Goal: Information Seeking & Learning: Learn about a topic

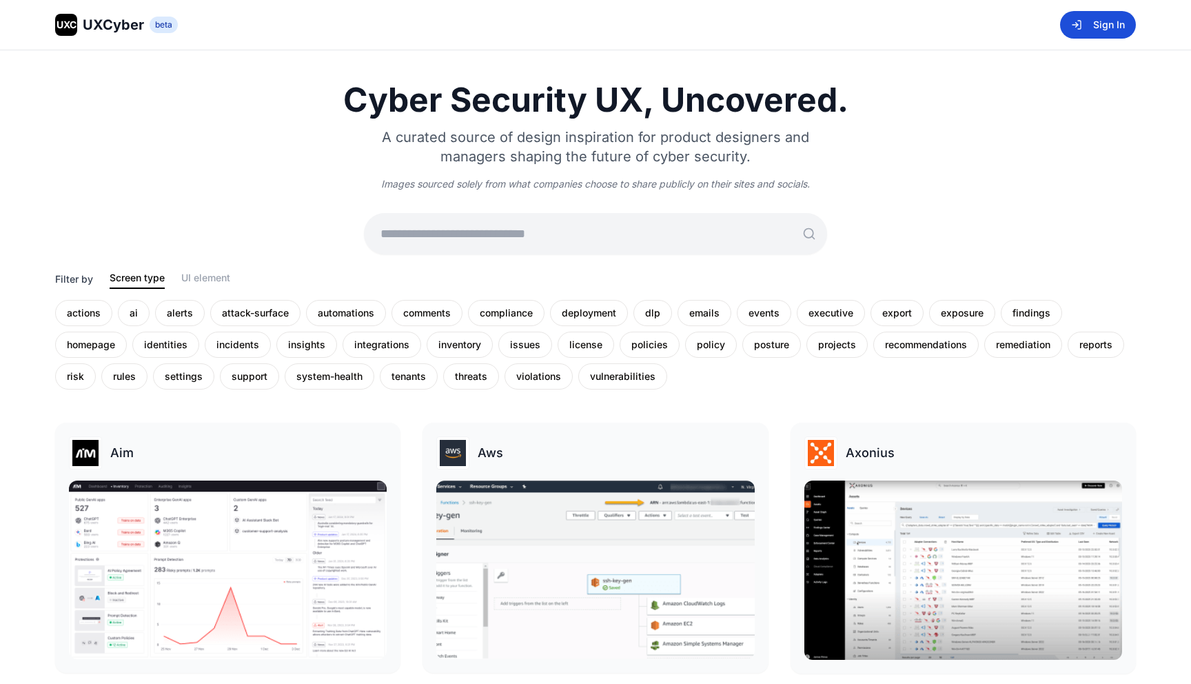
click at [1111, 21] on button "Sign In" at bounding box center [1098, 25] width 76 height 28
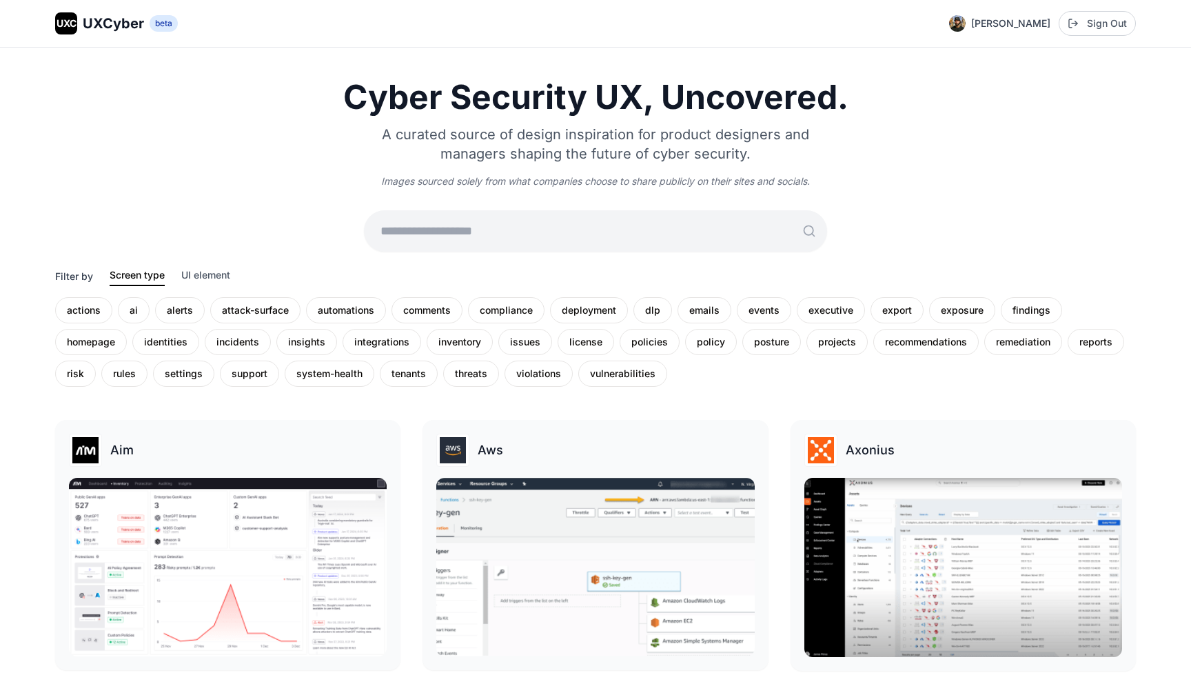
click at [187, 282] on button "UI element" at bounding box center [205, 277] width 49 height 18
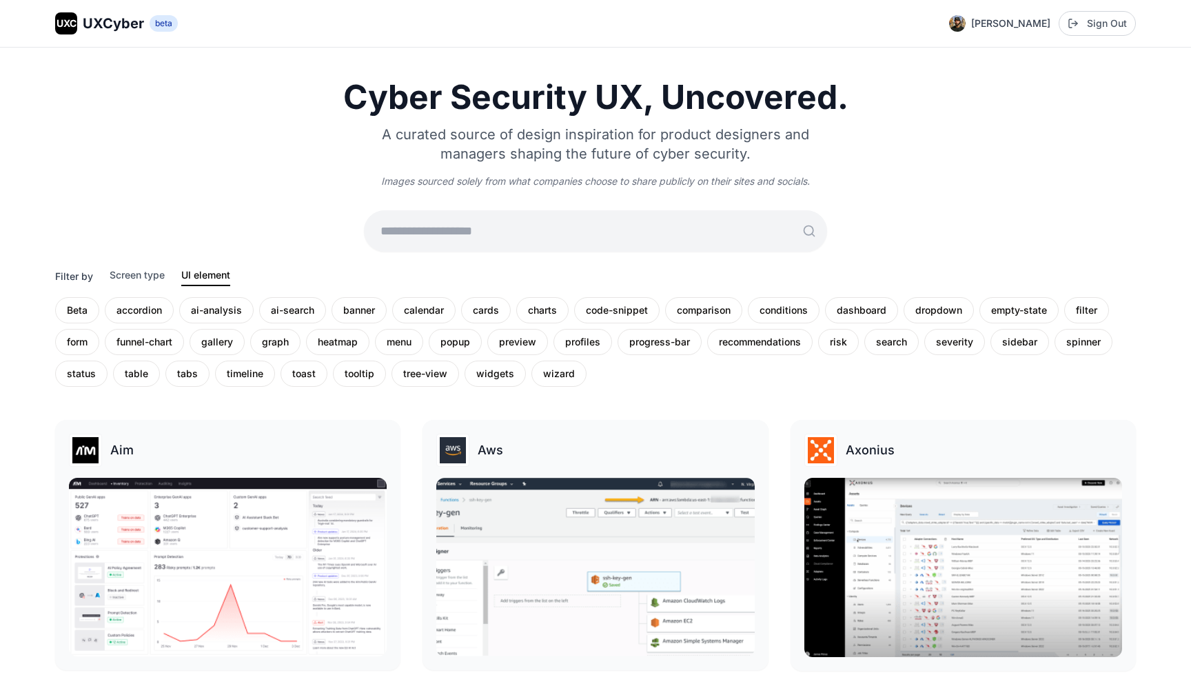
click at [141, 283] on button "Screen type" at bounding box center [137, 277] width 55 height 18
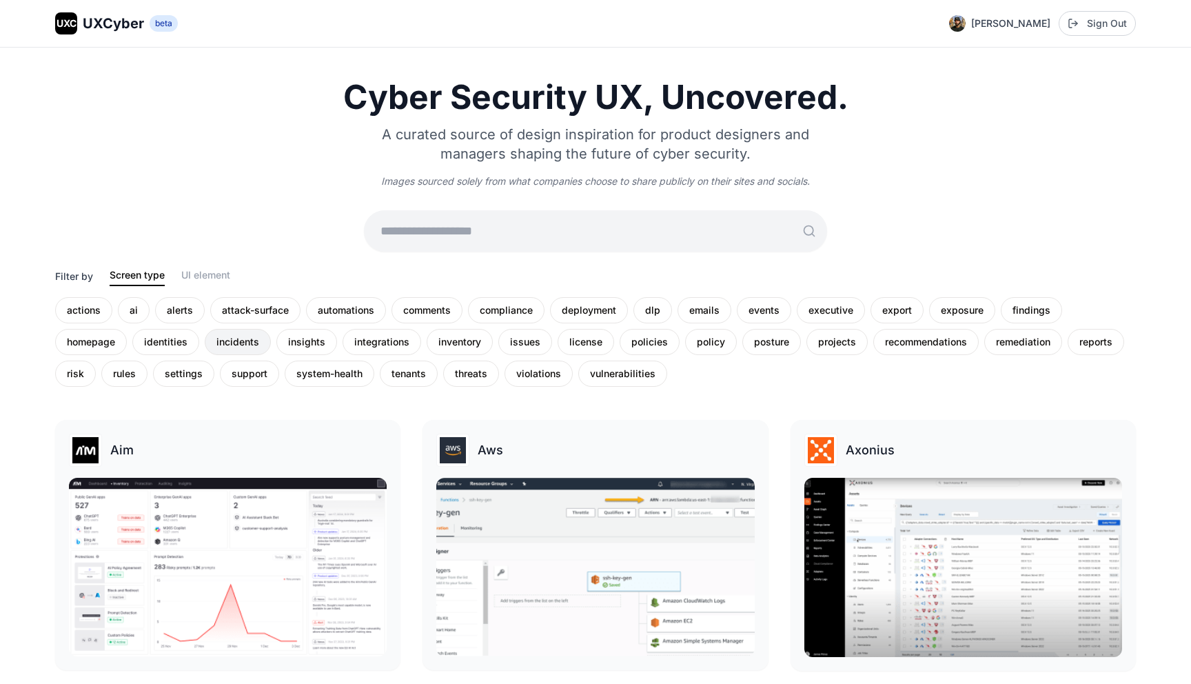
click at [234, 345] on div "incidents" at bounding box center [238, 342] width 66 height 26
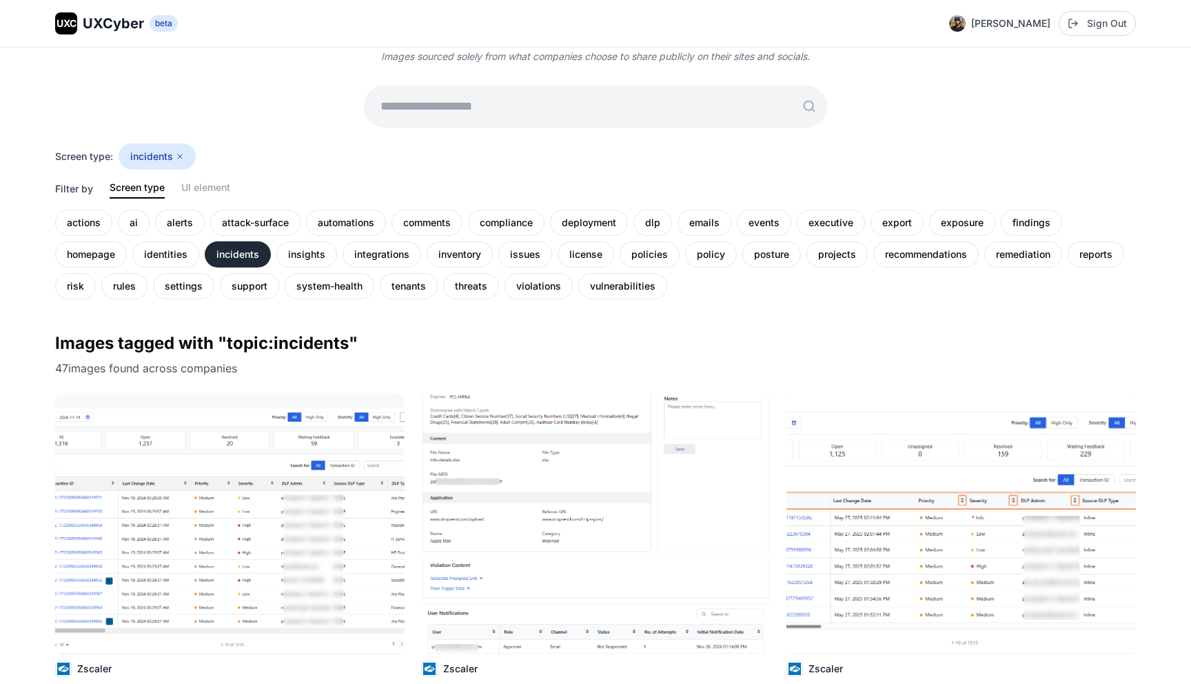
scroll to position [125, 0]
click at [518, 263] on div "issues" at bounding box center [525, 254] width 54 height 26
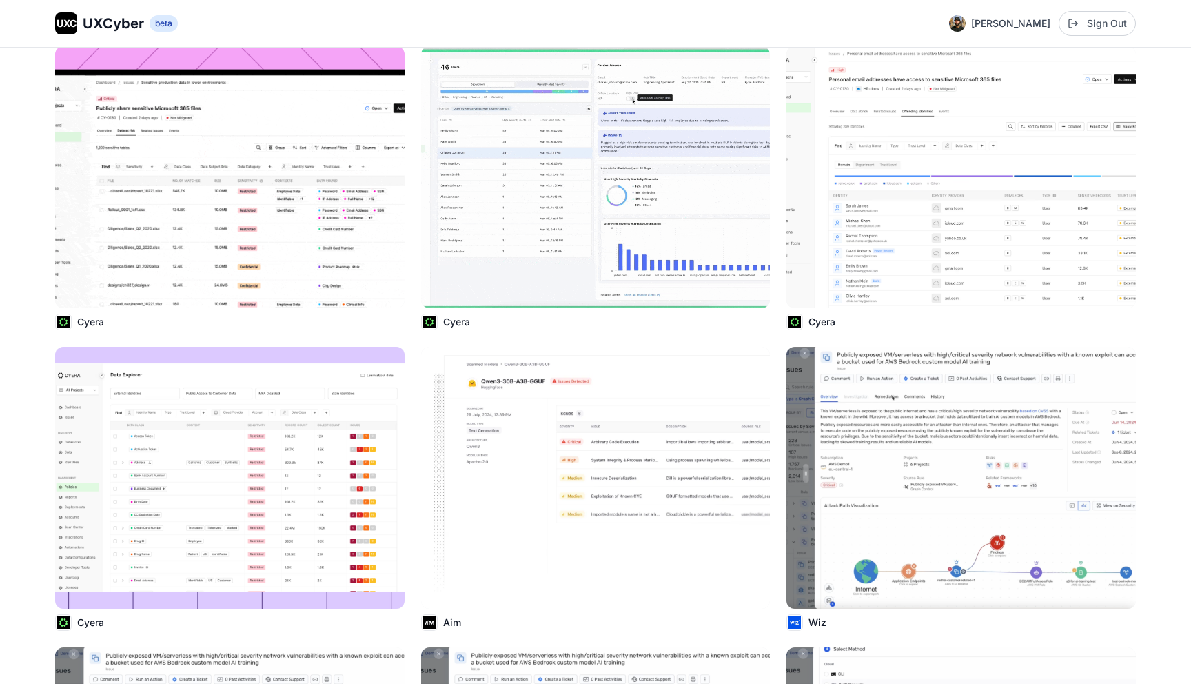
scroll to position [472, 0]
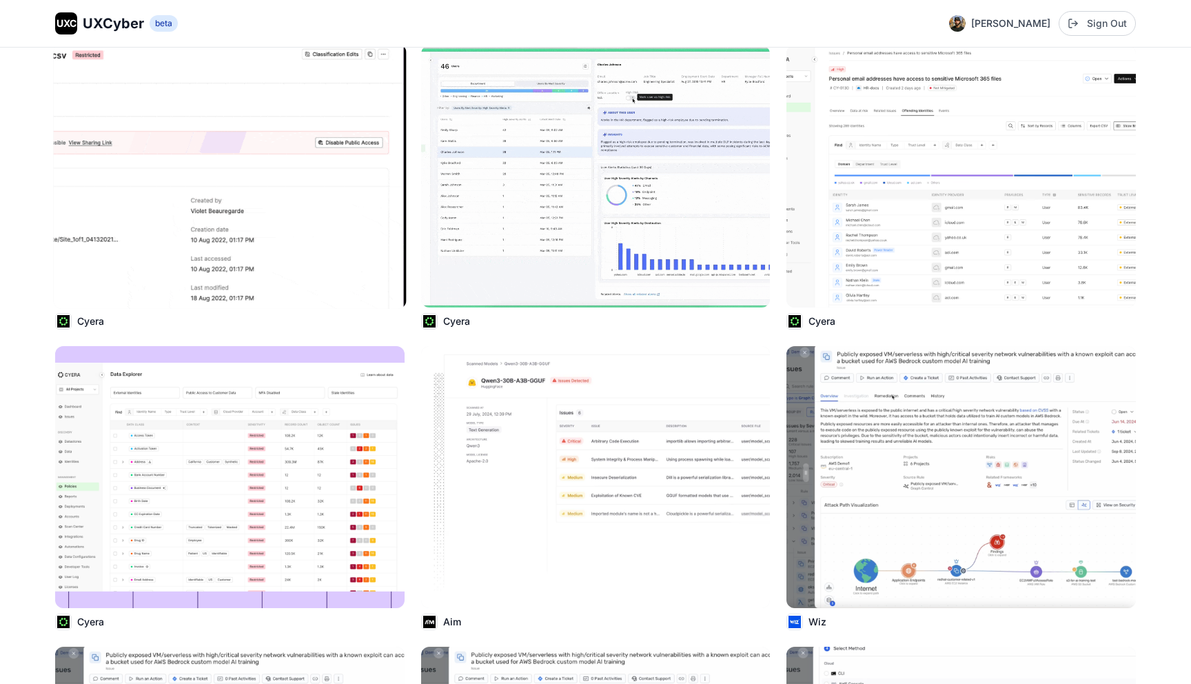
click at [325, 225] on img at bounding box center [229, 176] width 353 height 265
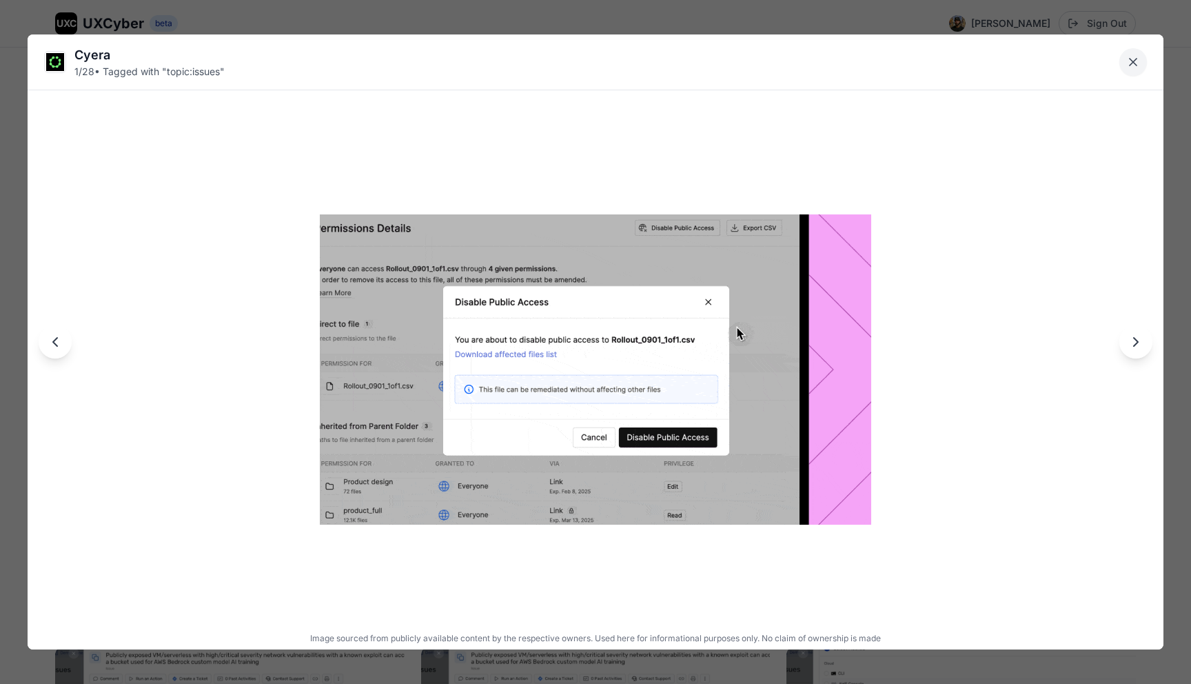
click at [1142, 64] on button "Close lightbox" at bounding box center [1134, 62] width 28 height 28
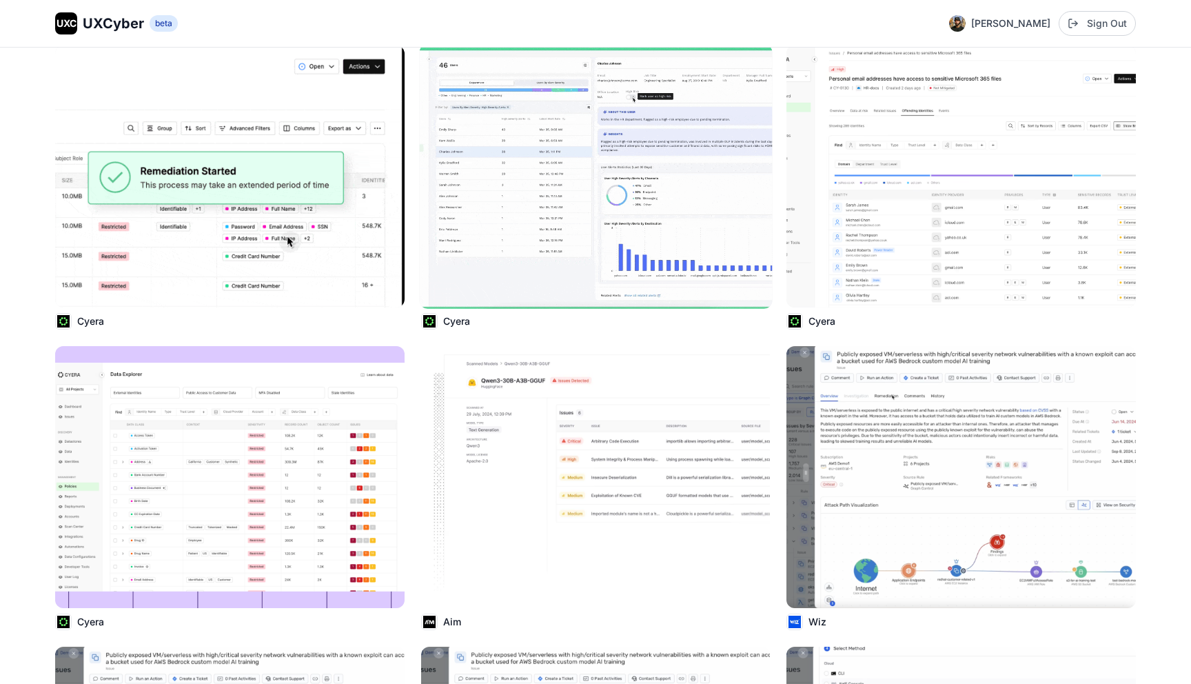
click at [730, 202] on img at bounding box center [595, 176] width 353 height 265
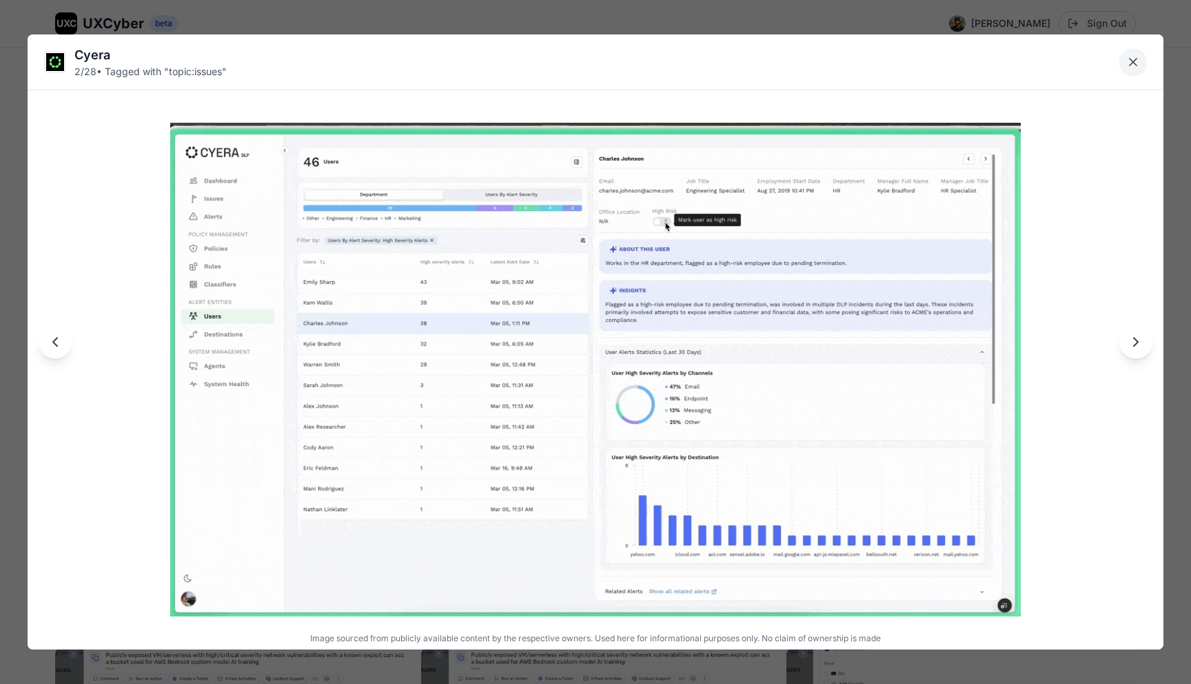
click at [1127, 61] on icon "Close lightbox" at bounding box center [1134, 62] width 14 height 14
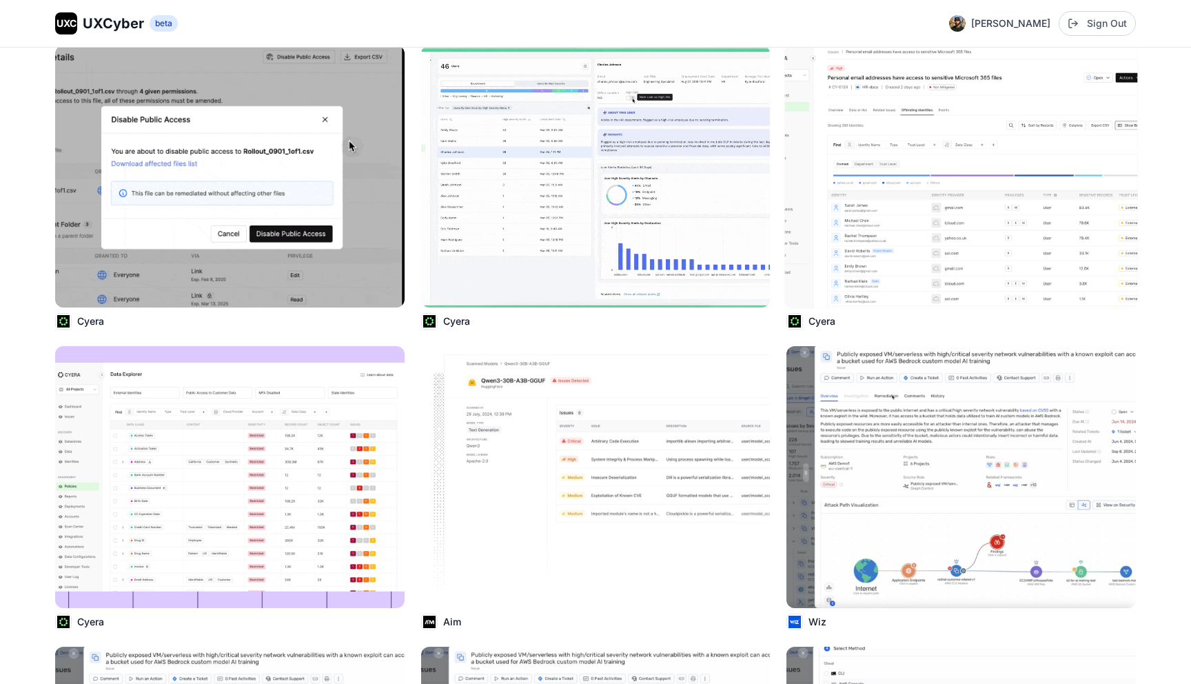
click at [975, 115] on img at bounding box center [961, 176] width 353 height 265
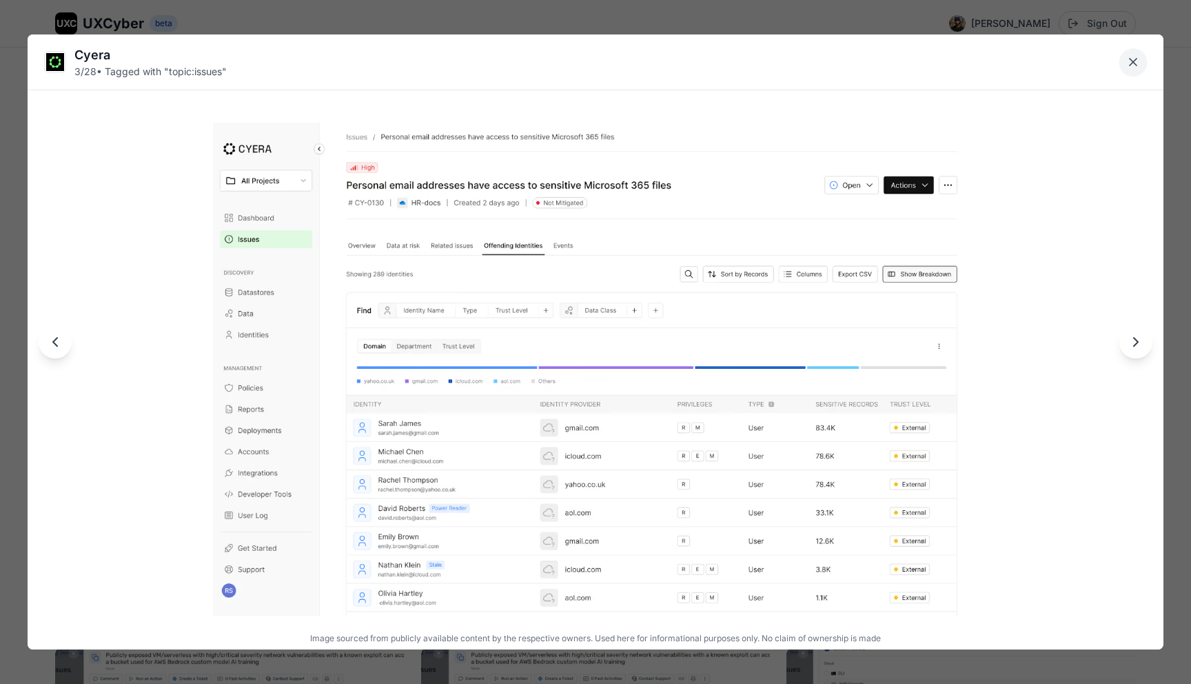
click at [1143, 64] on button "Close lightbox" at bounding box center [1134, 62] width 28 height 28
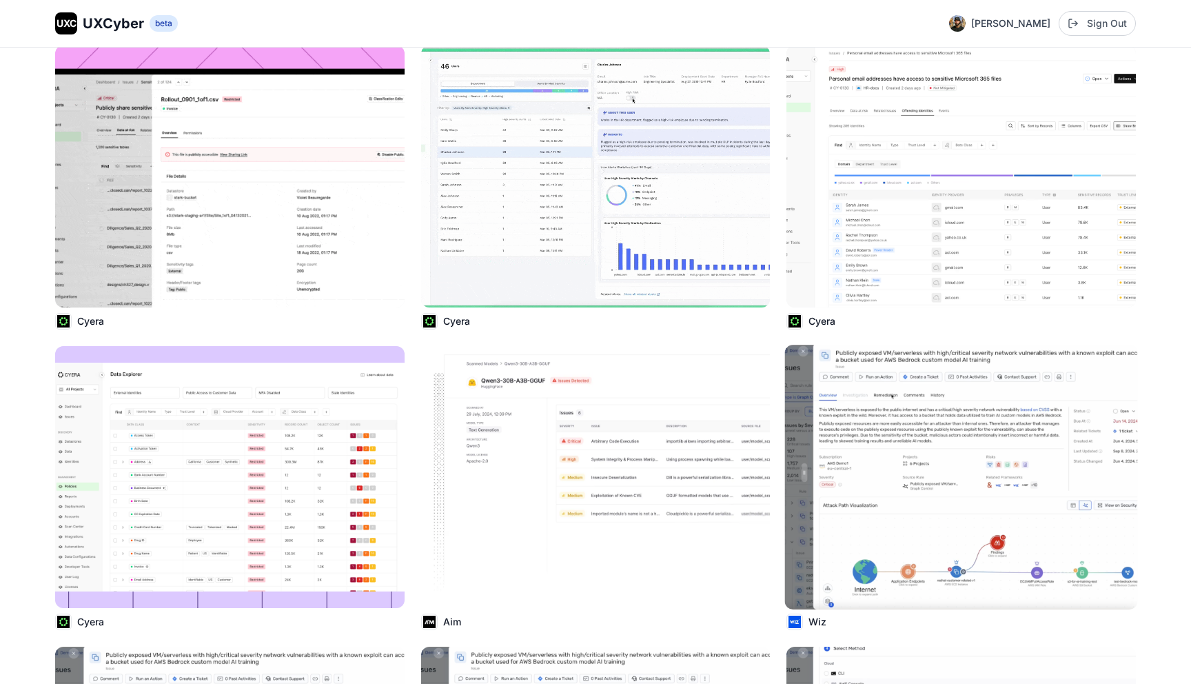
click at [939, 425] on img at bounding box center [961, 477] width 353 height 265
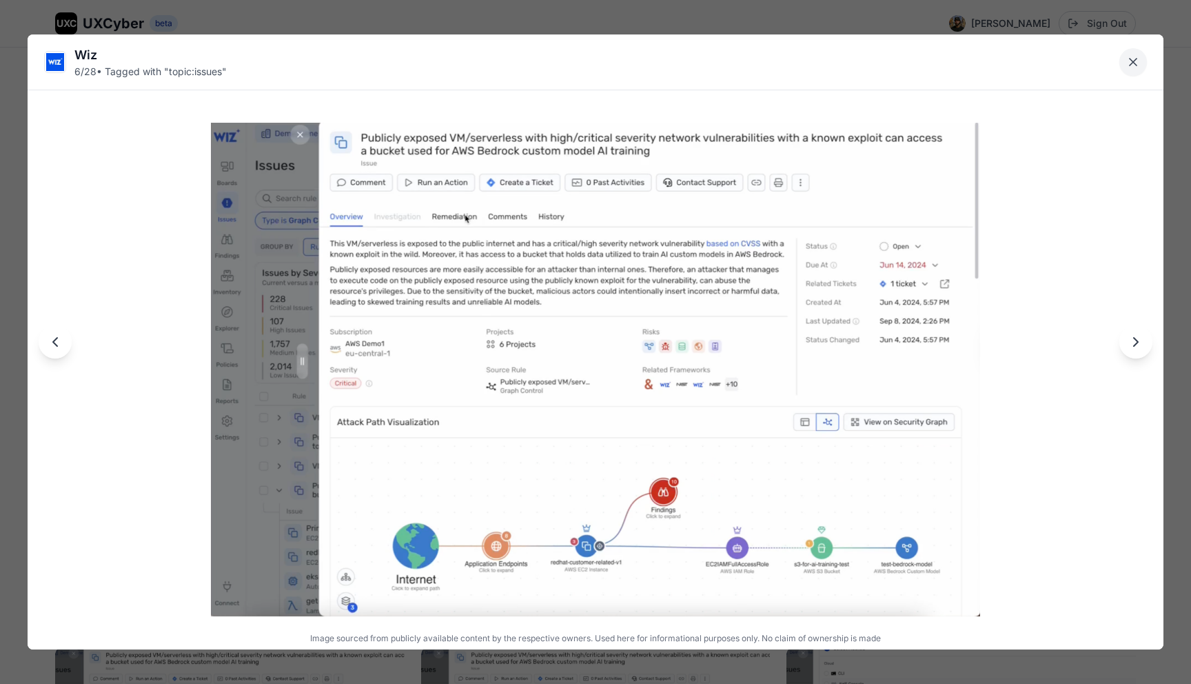
click at [1135, 63] on icon "Close lightbox" at bounding box center [1133, 62] width 7 height 7
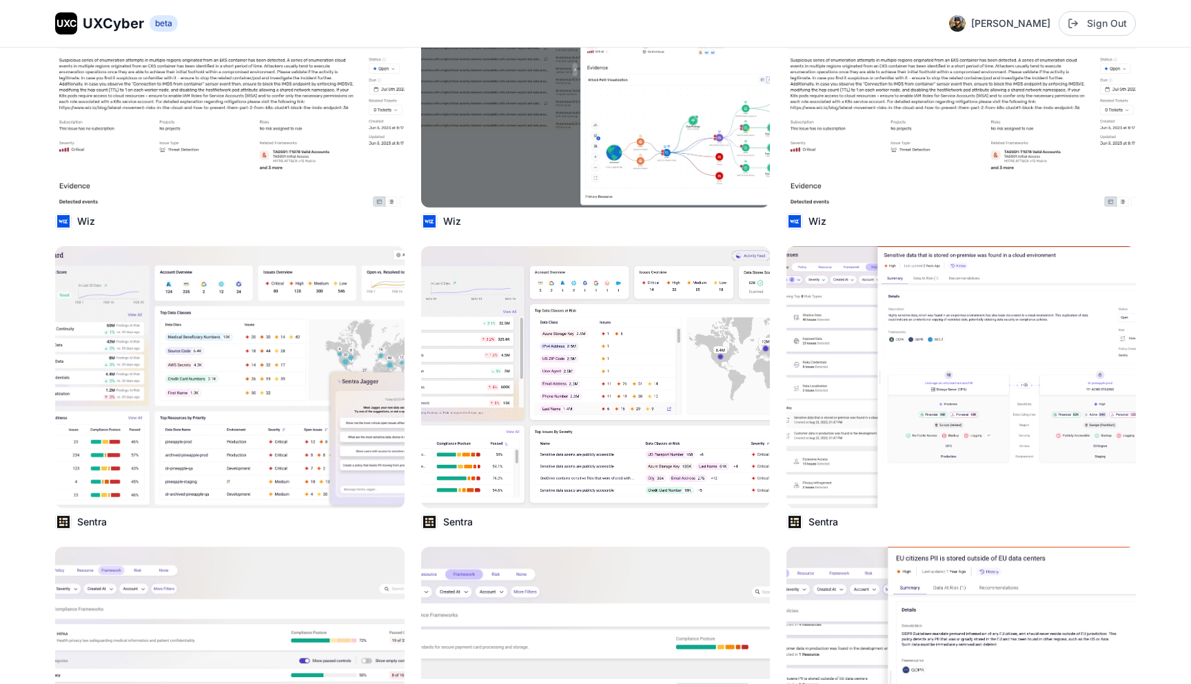
scroll to position [1775, 0]
click at [580, 361] on img at bounding box center [595, 376] width 353 height 265
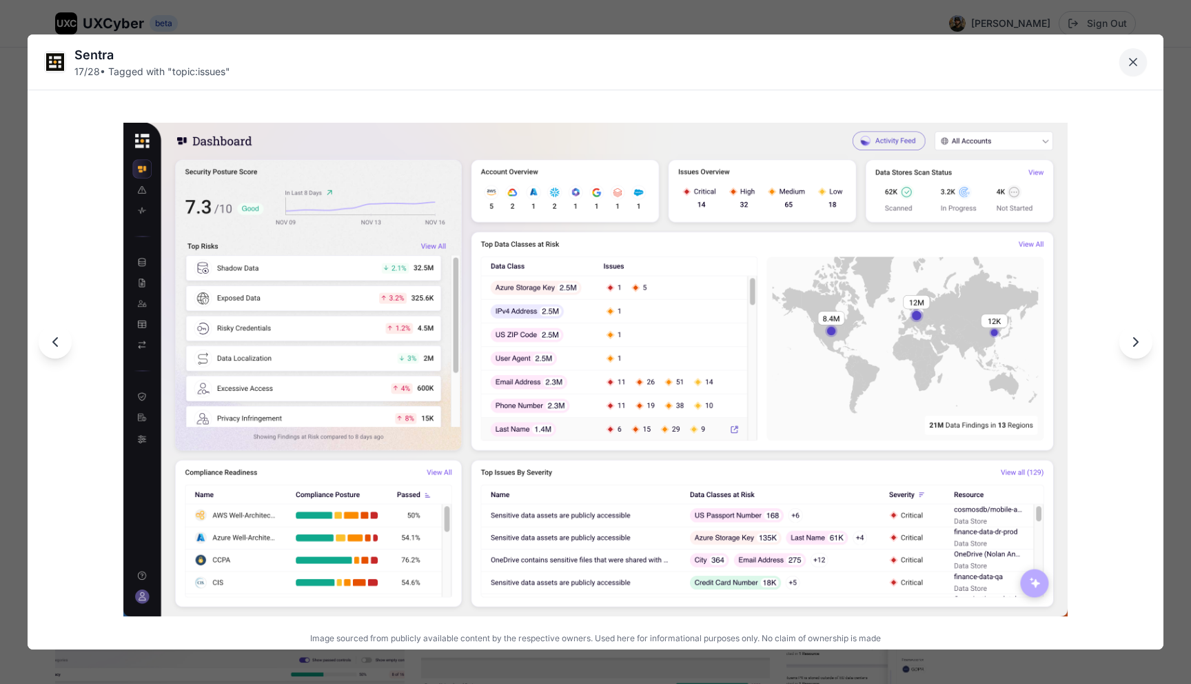
click at [1135, 57] on icon "Close lightbox" at bounding box center [1134, 62] width 14 height 14
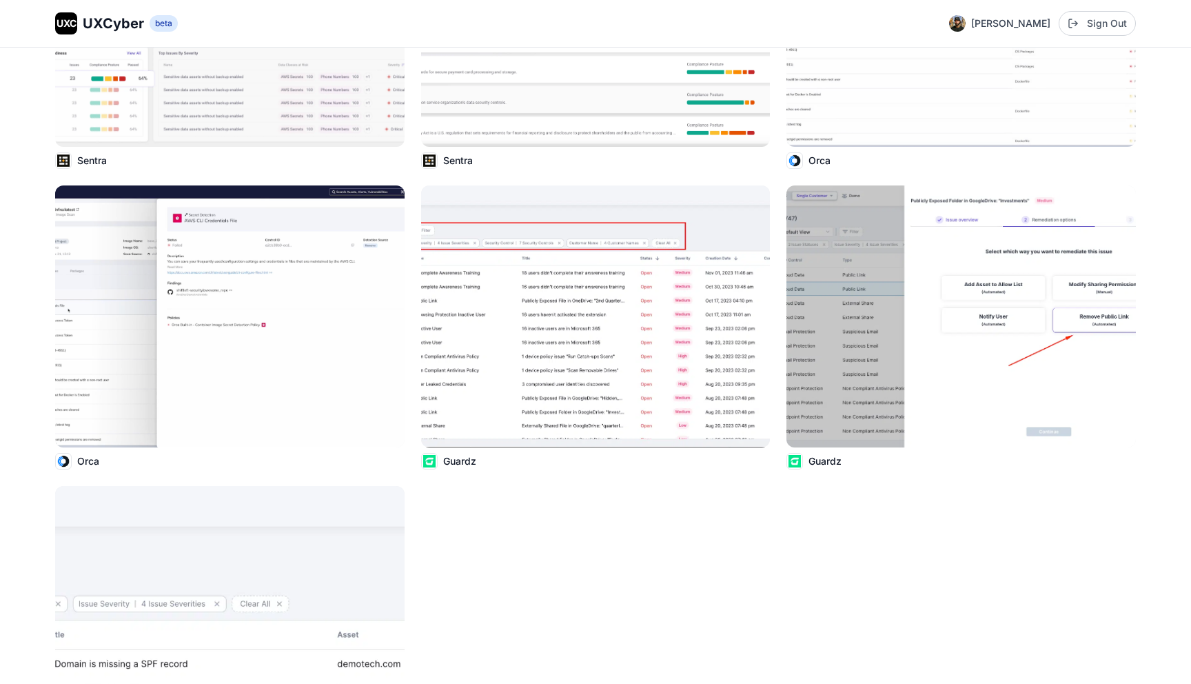
scroll to position [2741, 0]
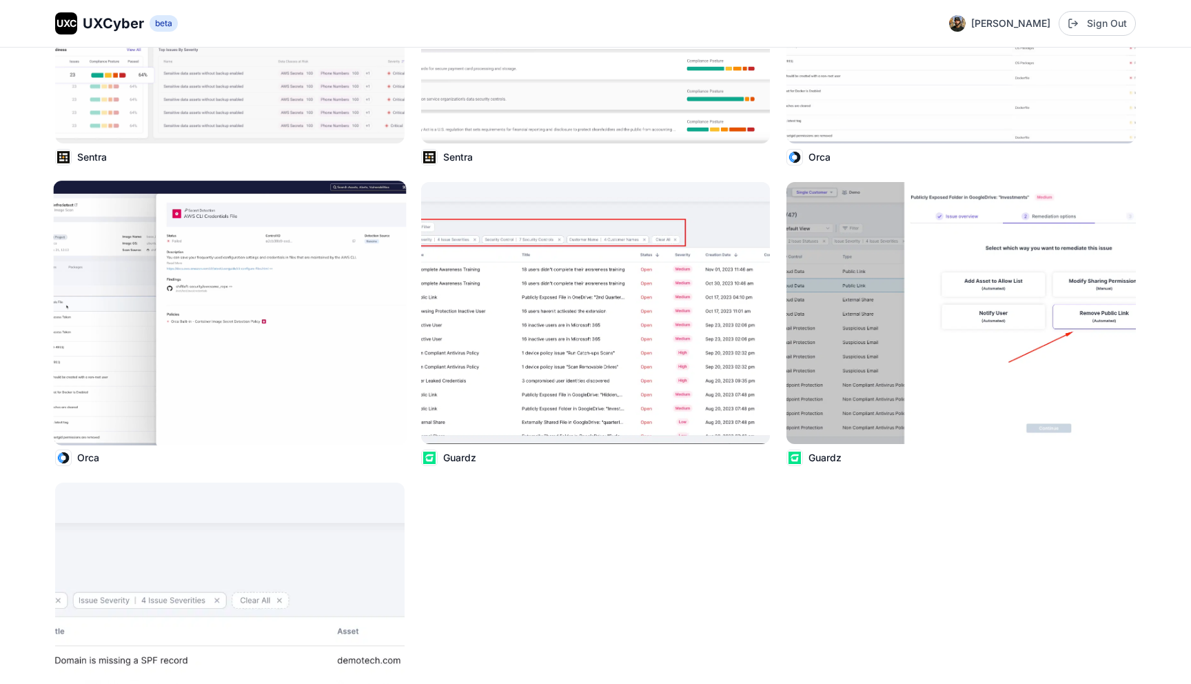
click at [312, 301] on img at bounding box center [229, 313] width 353 height 265
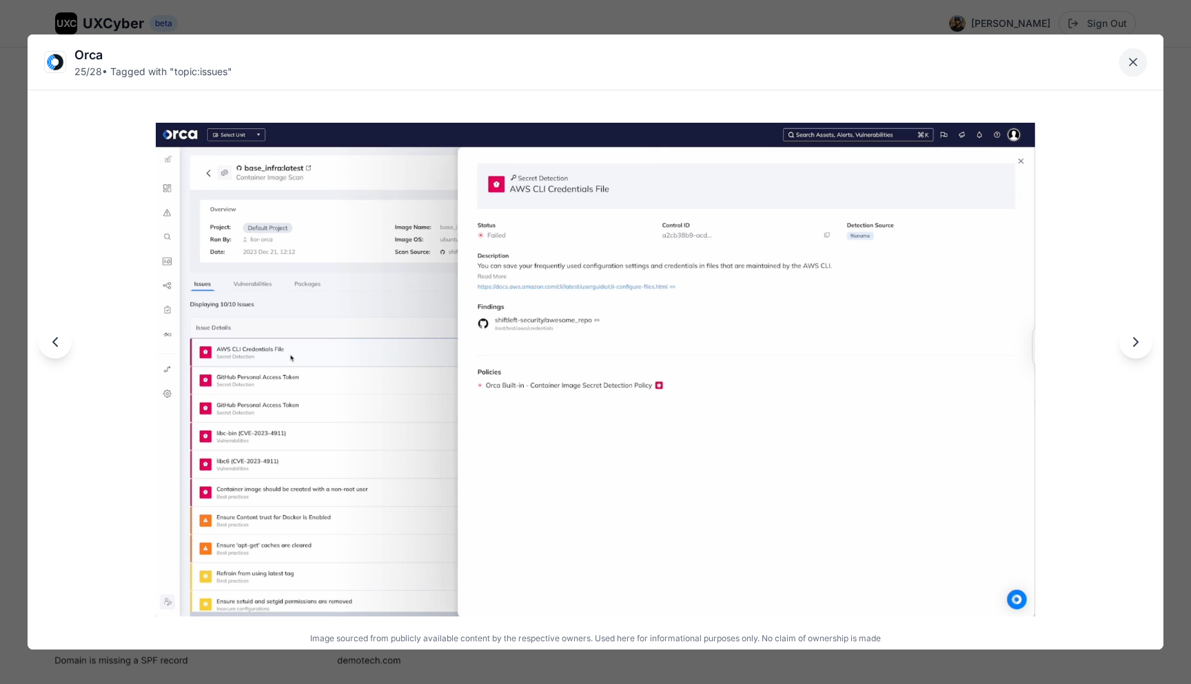
click at [1133, 63] on icon "Close lightbox" at bounding box center [1134, 62] width 14 height 14
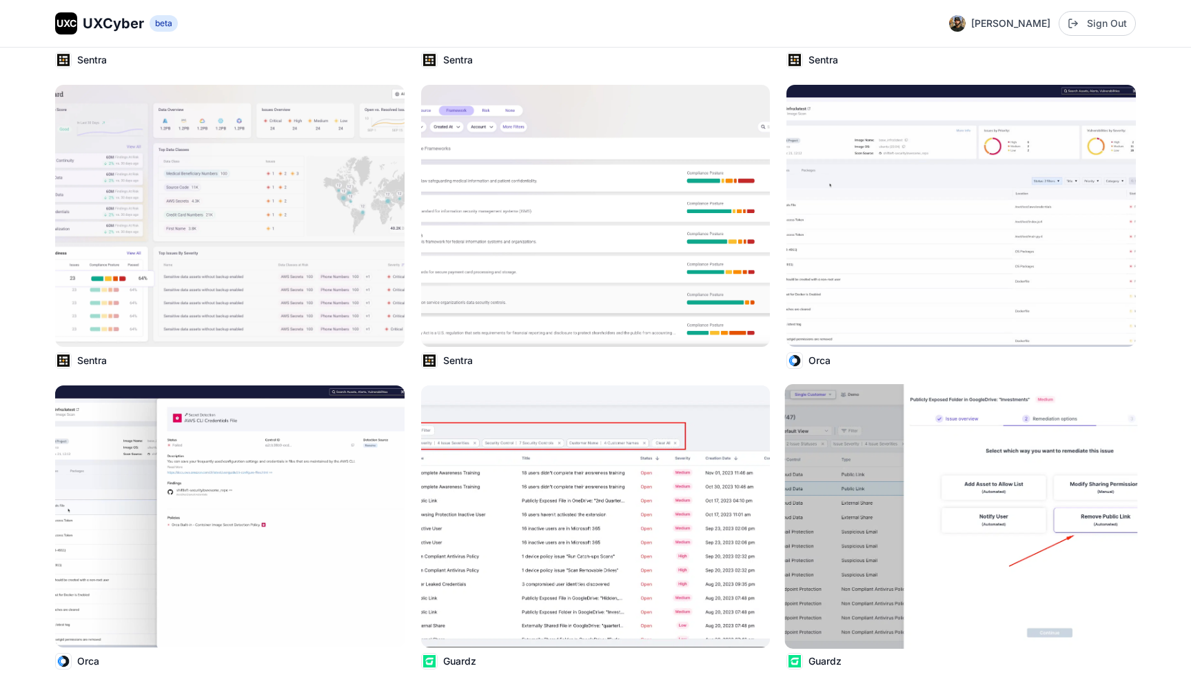
scroll to position [2504, 0]
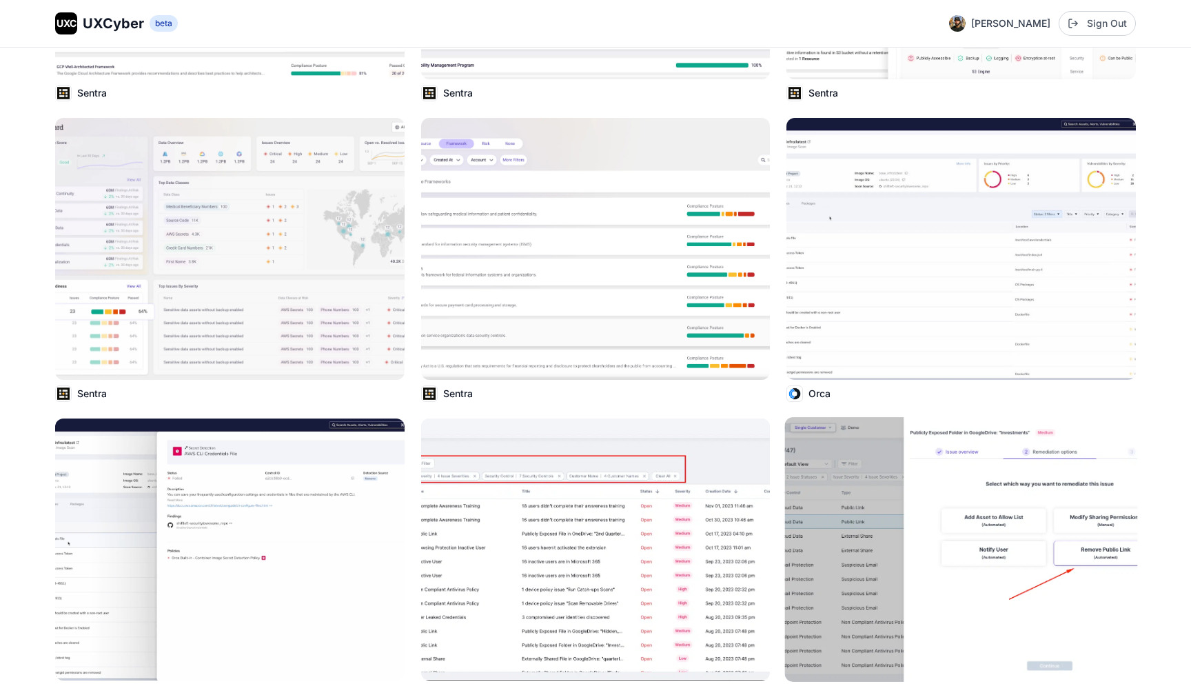
click at [976, 213] on img at bounding box center [962, 249] width 350 height 262
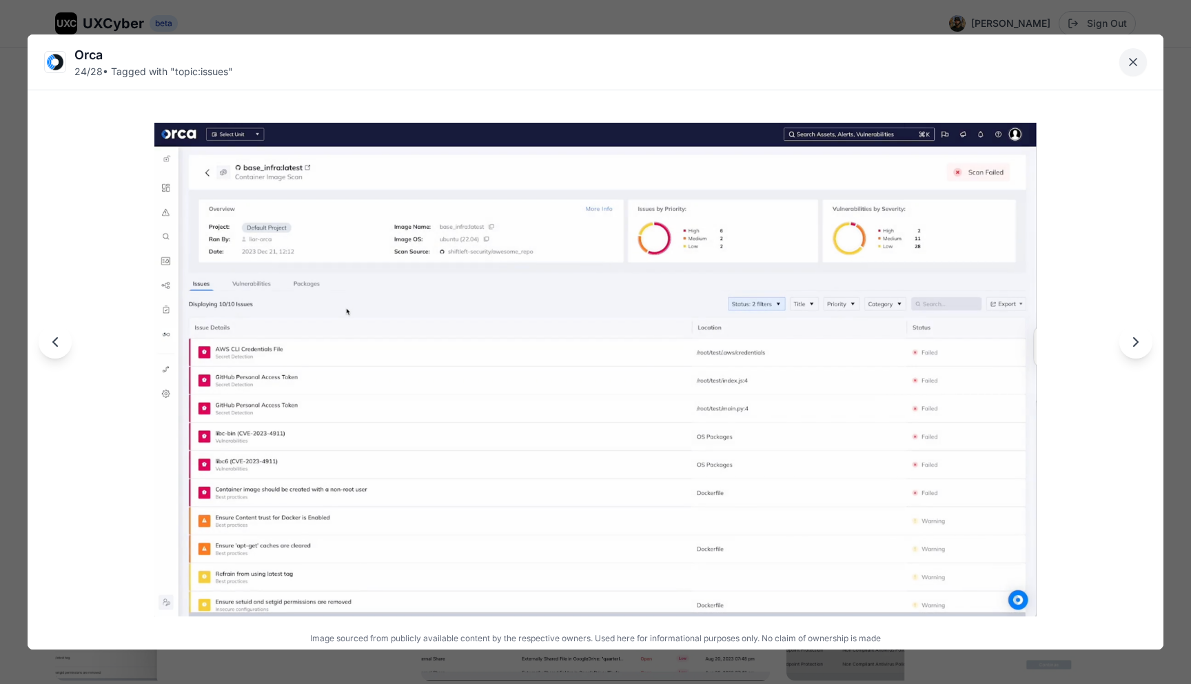
click at [1134, 61] on icon "Close lightbox" at bounding box center [1134, 62] width 14 height 14
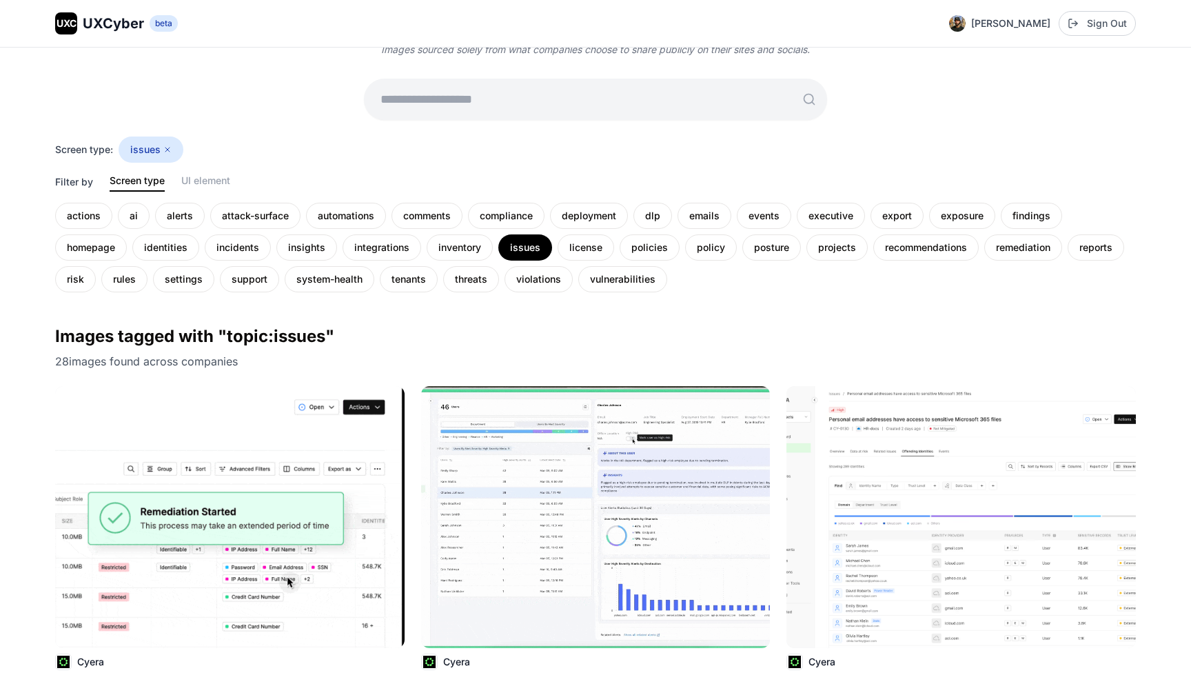
scroll to position [0, 0]
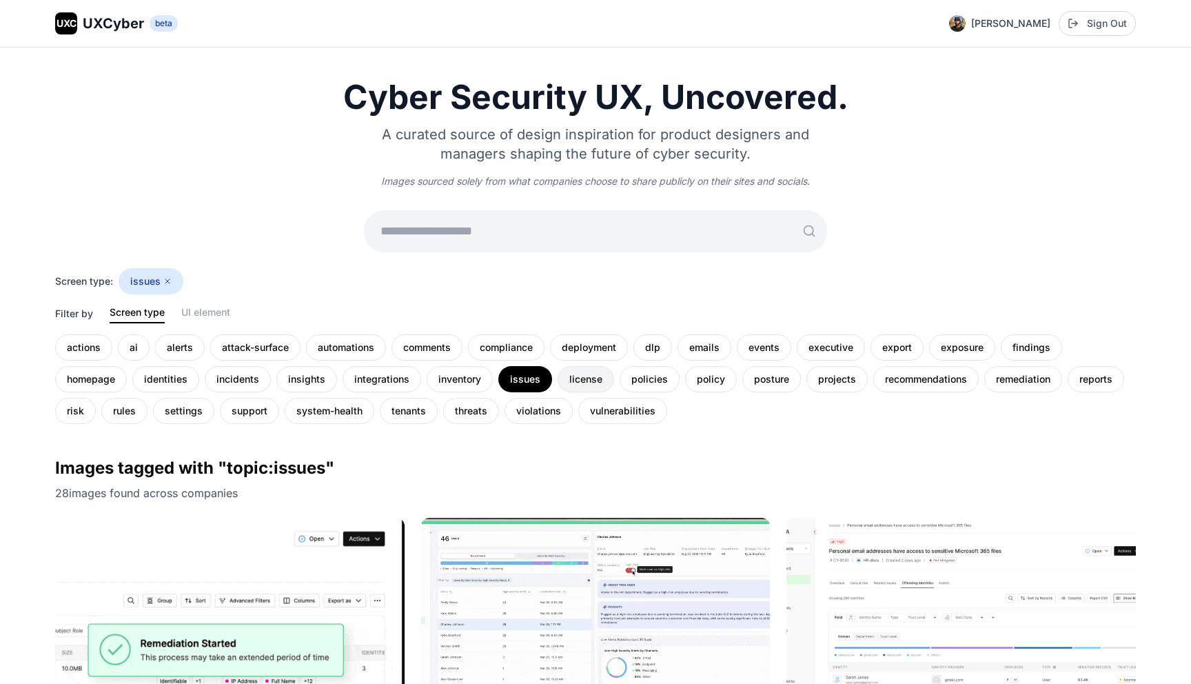
click at [582, 381] on div "license" at bounding box center [586, 379] width 57 height 26
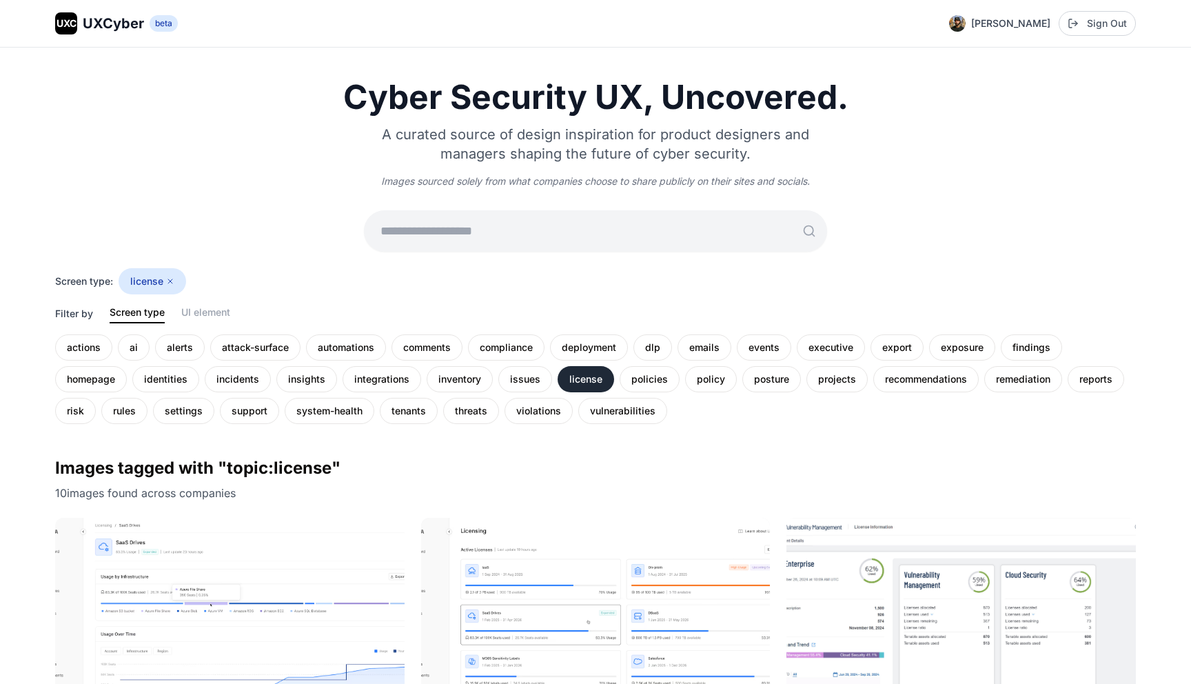
click at [590, 375] on div "license" at bounding box center [586, 379] width 57 height 26
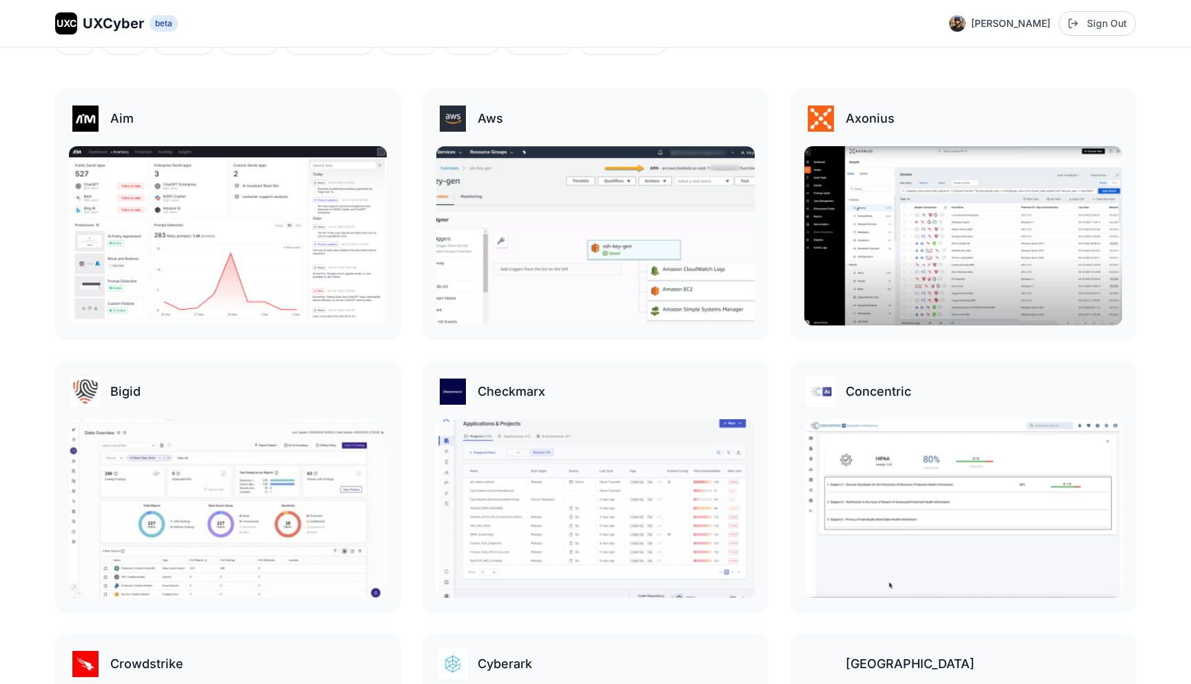
scroll to position [396, 0]
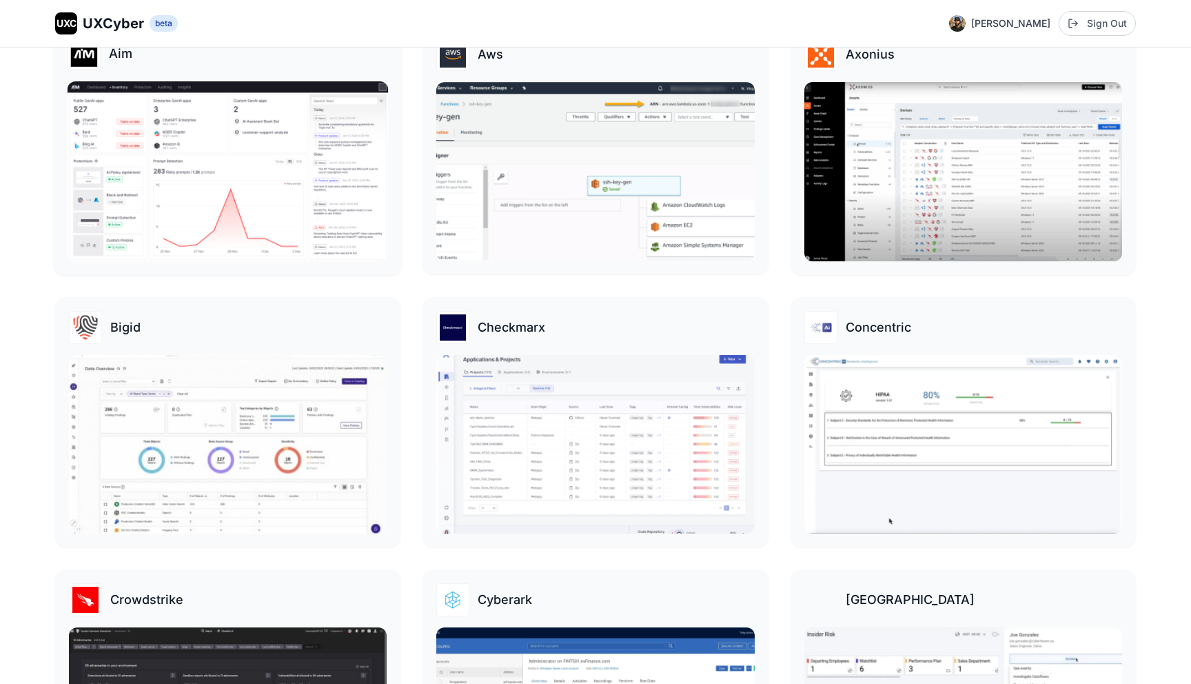
click at [259, 214] on img at bounding box center [228, 171] width 321 height 181
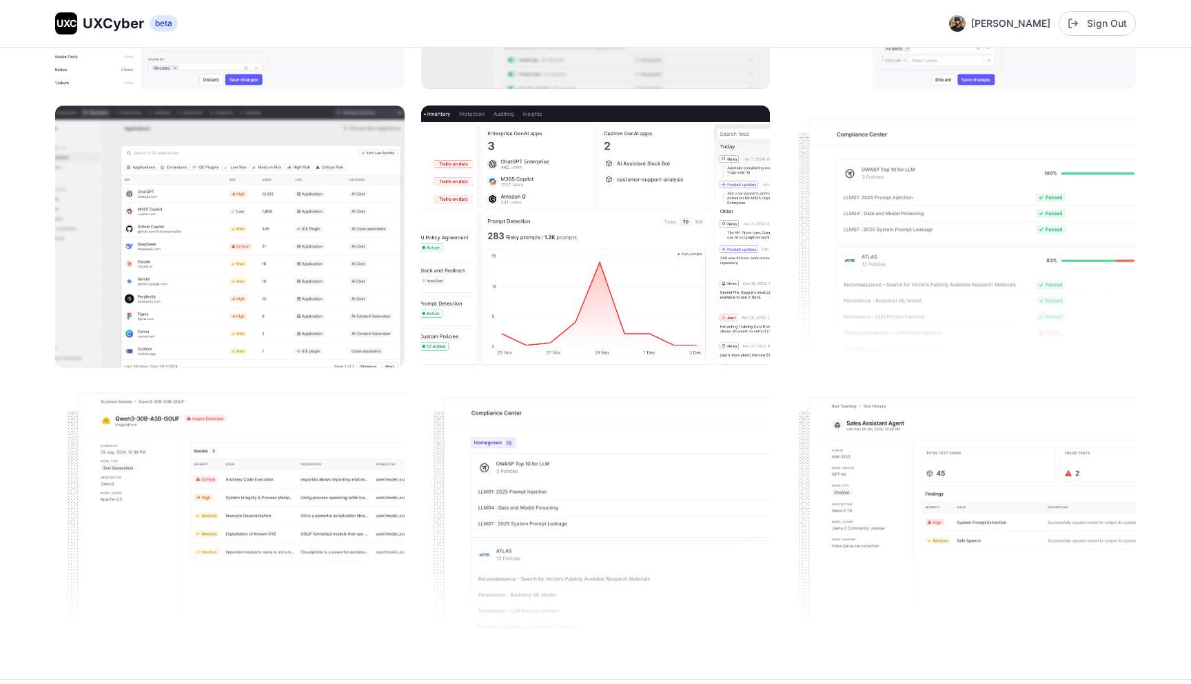
scroll to position [1290, 0]
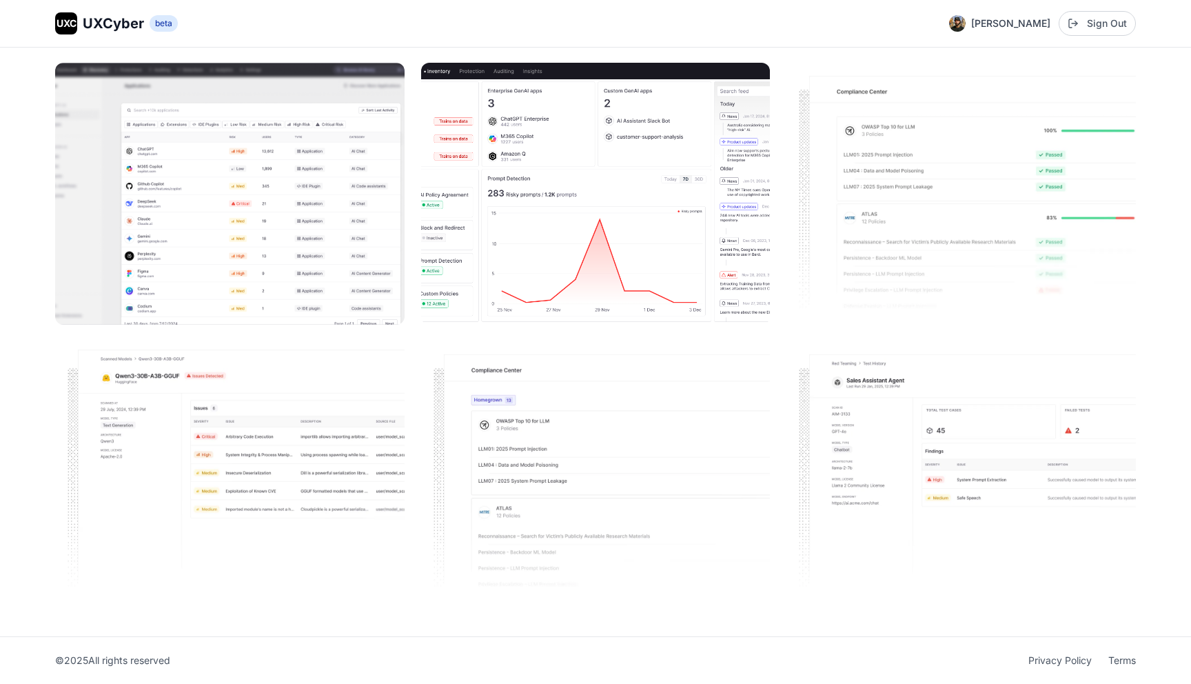
click at [303, 273] on img at bounding box center [230, 194] width 350 height 262
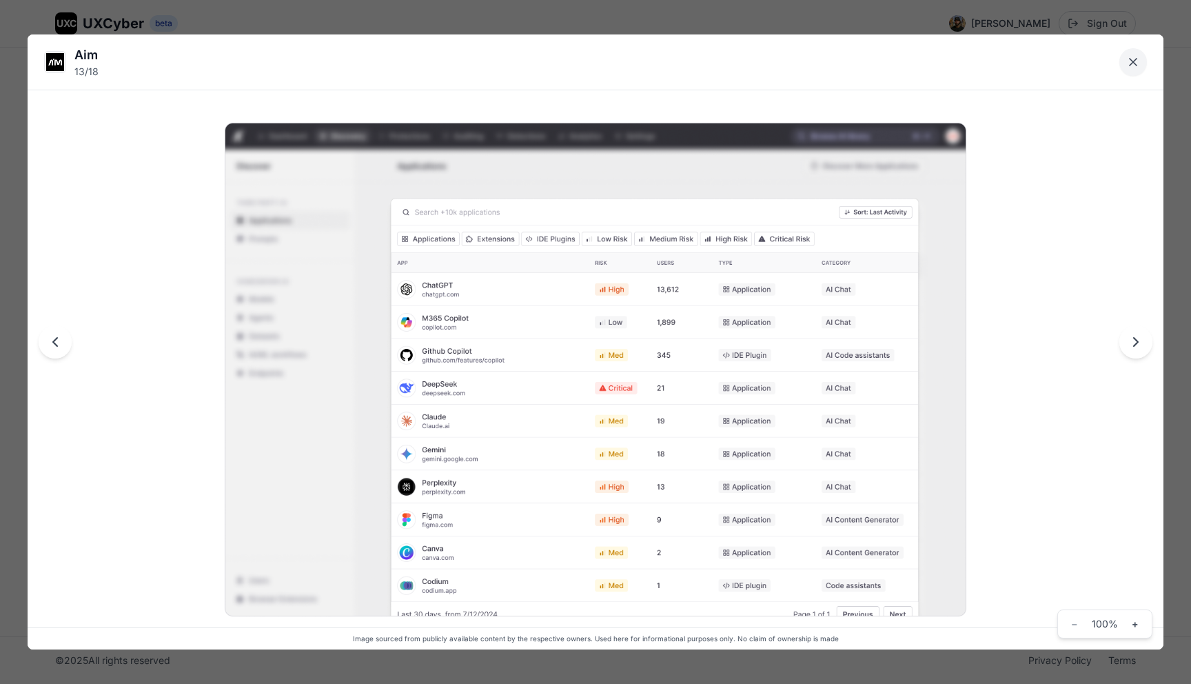
click at [1133, 63] on icon "Close lightbox" at bounding box center [1134, 62] width 14 height 14
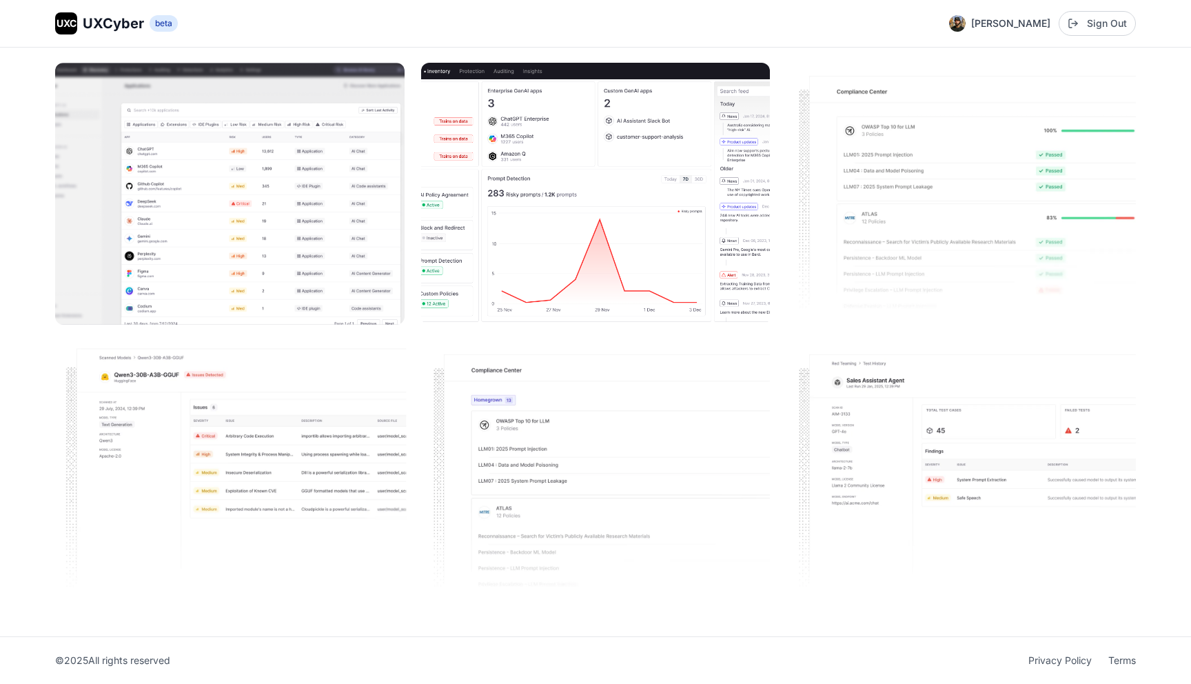
click at [330, 430] on img at bounding box center [229, 472] width 353 height 265
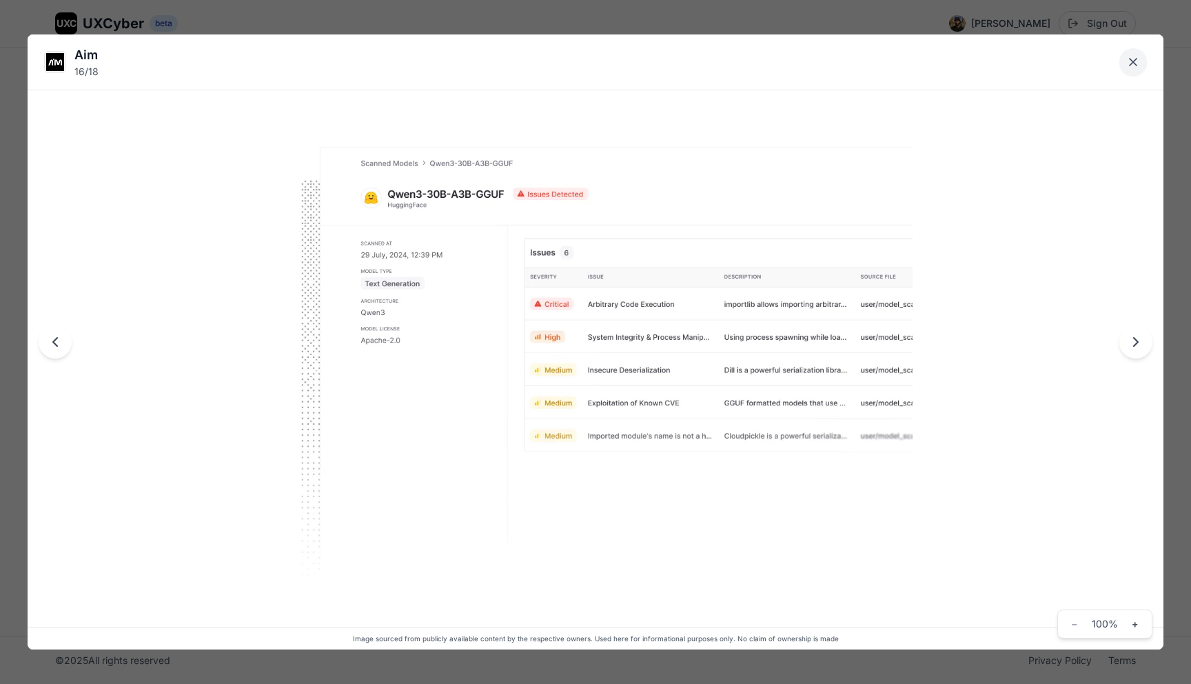
click at [1135, 59] on icon "Close lightbox" at bounding box center [1134, 62] width 14 height 14
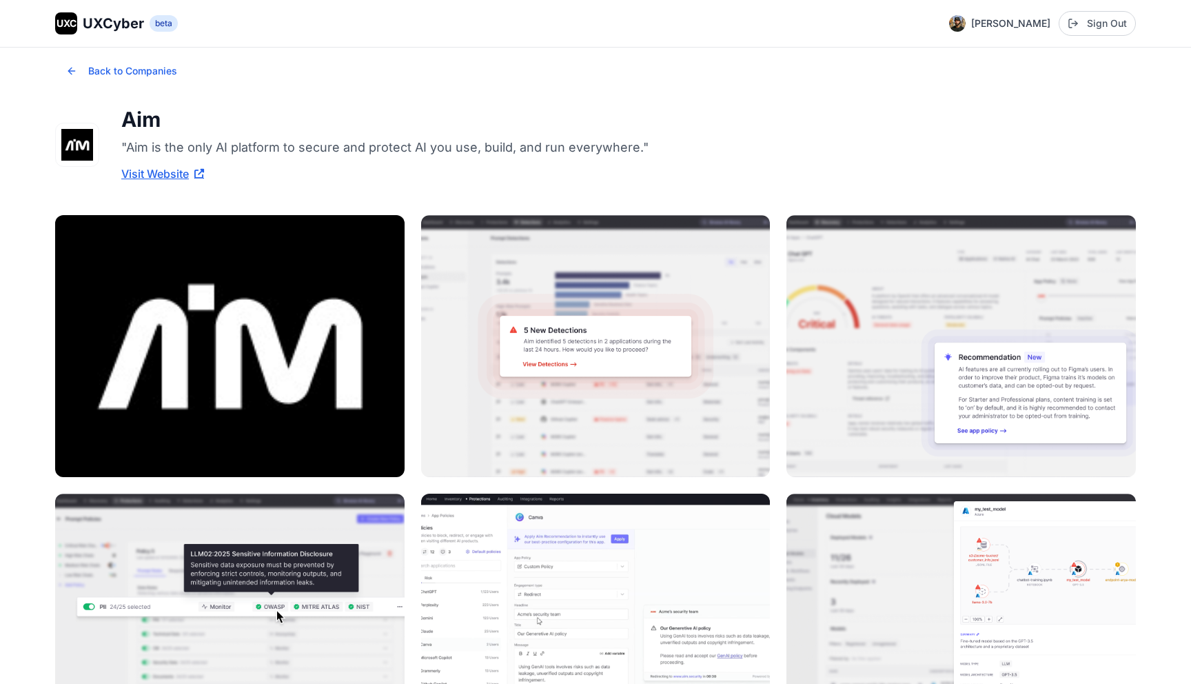
scroll to position [0, 0]
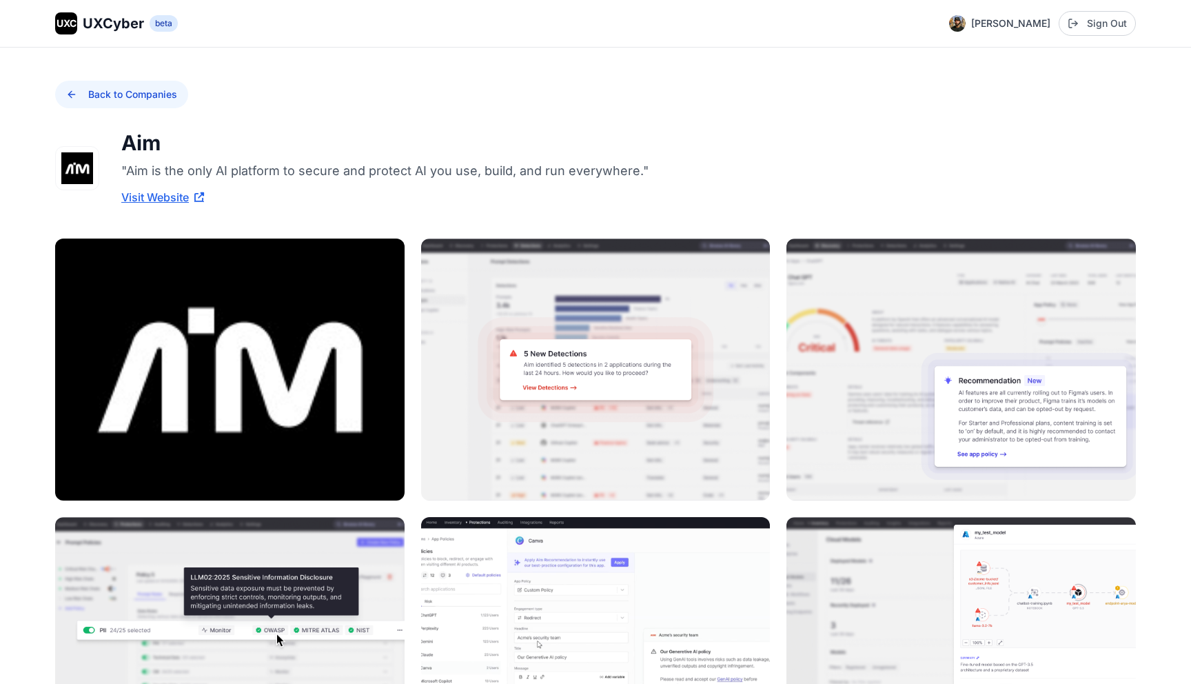
click at [66, 94] on button "Back to Companies" at bounding box center [121, 95] width 133 height 28
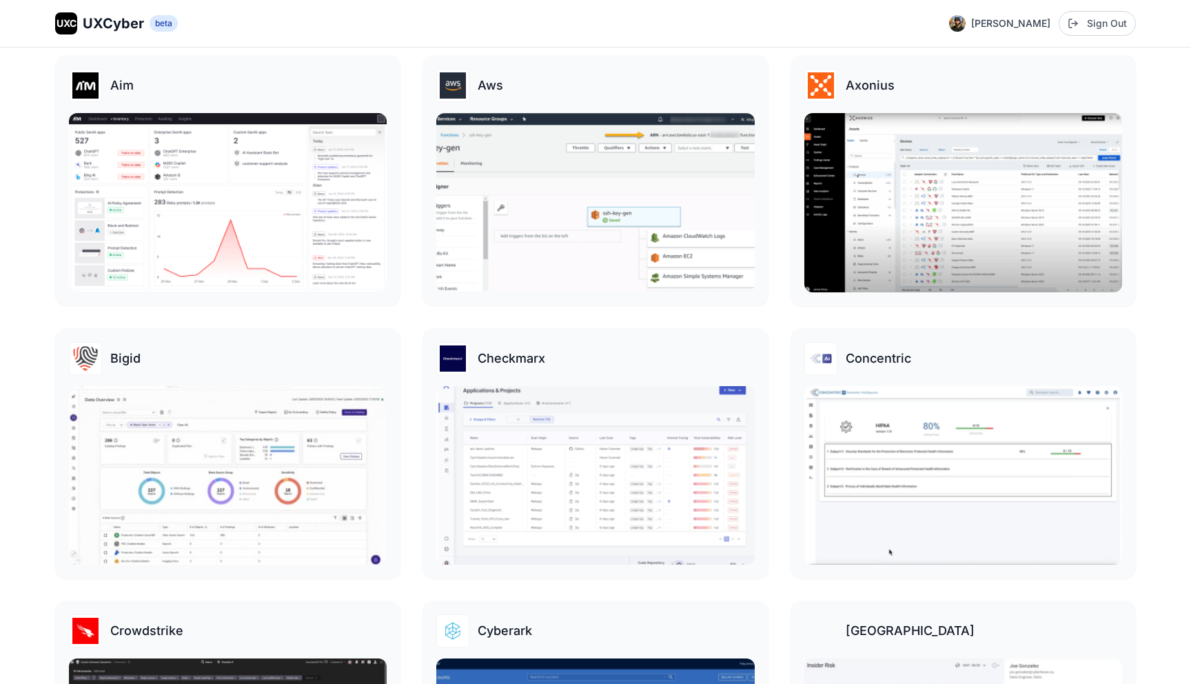
scroll to position [367, 0]
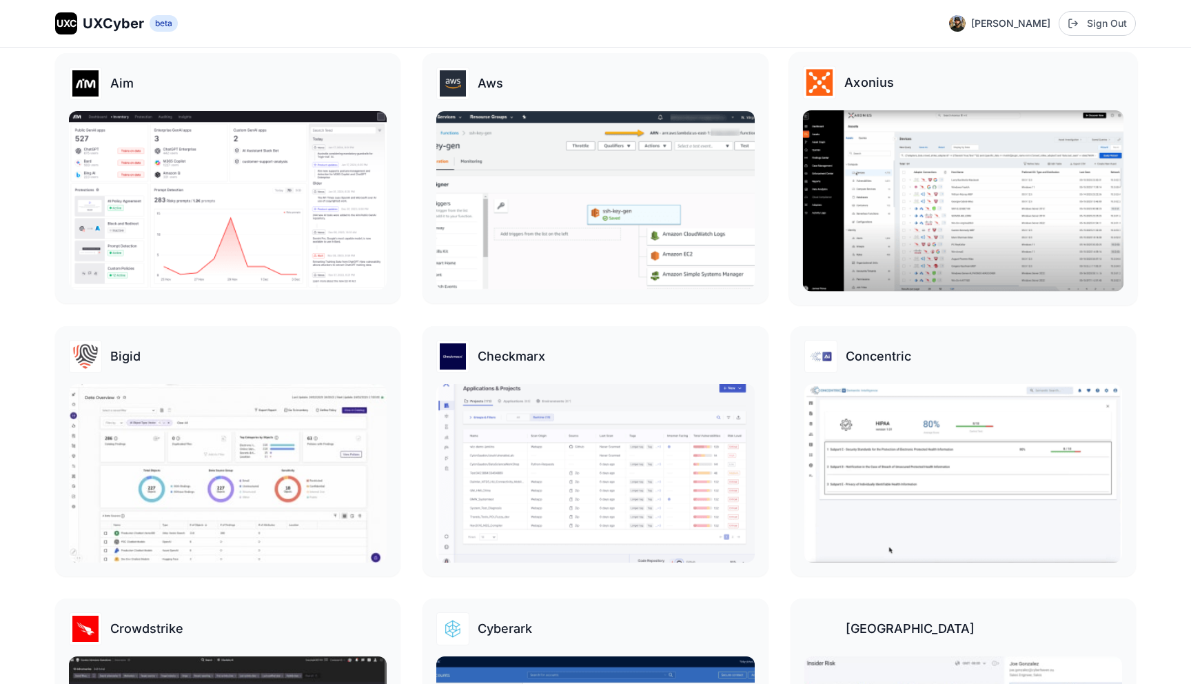
click at [847, 159] on img at bounding box center [963, 200] width 321 height 181
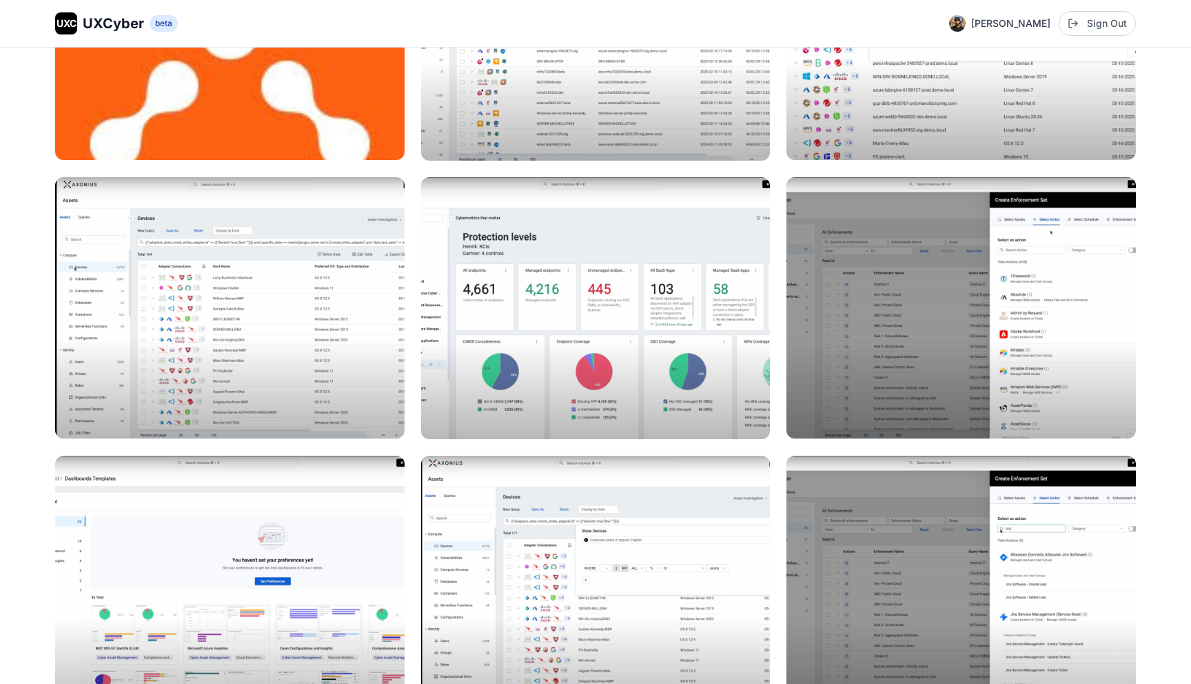
scroll to position [361, 0]
click at [239, 357] on img at bounding box center [229, 307] width 353 height 265
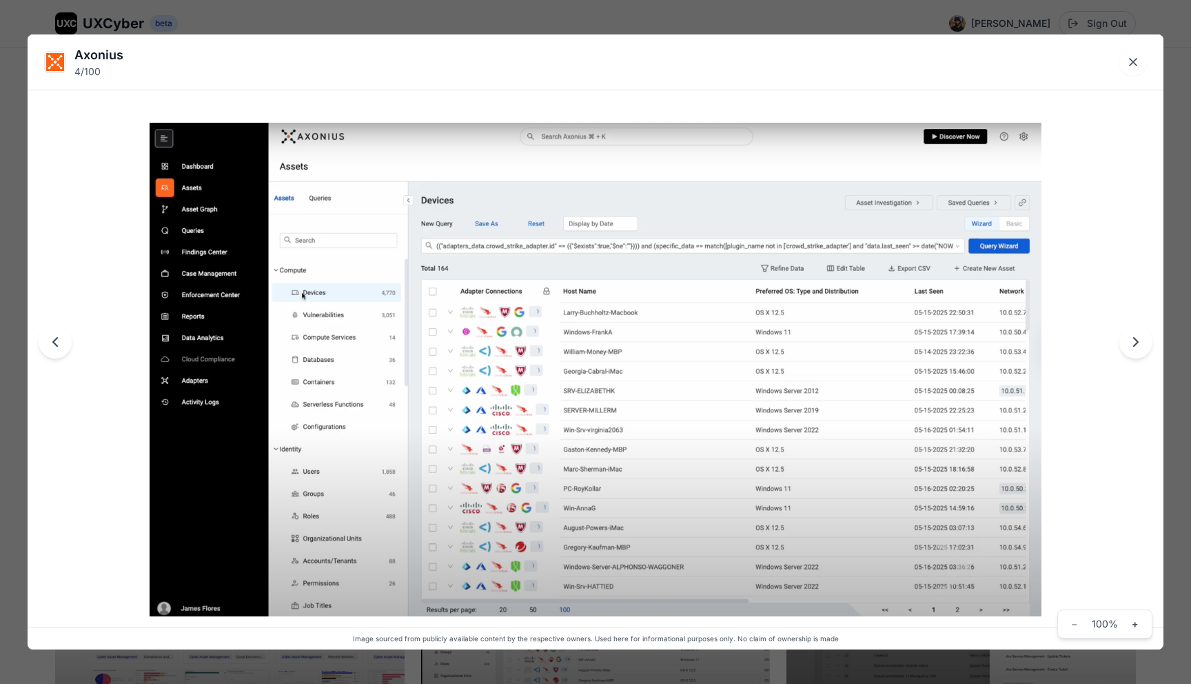
click at [50, 25] on div "Axonius 4 / 100 Image sourced from publicly available content by the respective…" at bounding box center [595, 342] width 1191 height 684
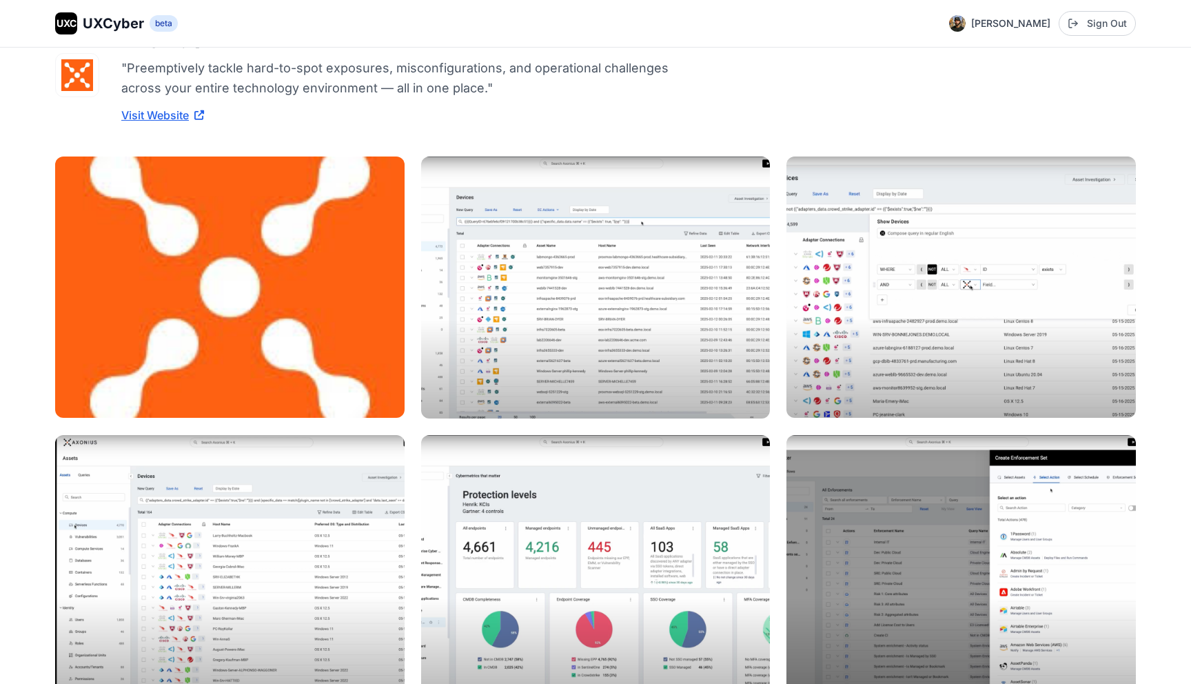
scroll to position [0, 0]
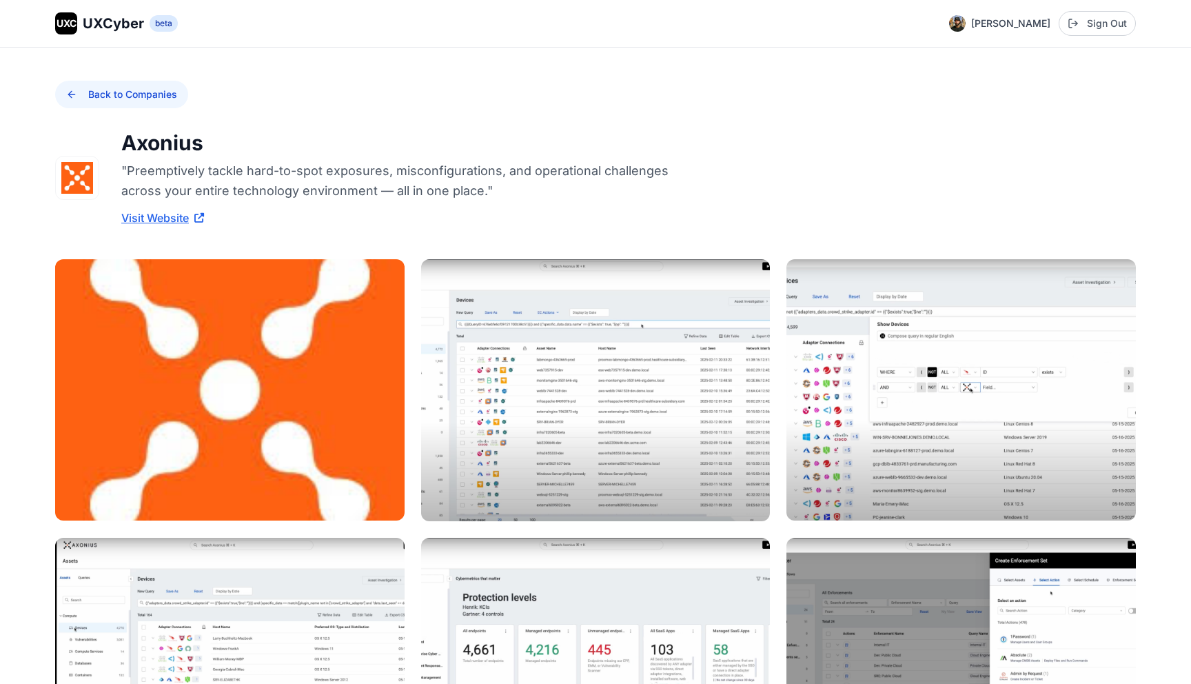
click at [73, 101] on button "Back to Companies" at bounding box center [121, 95] width 133 height 28
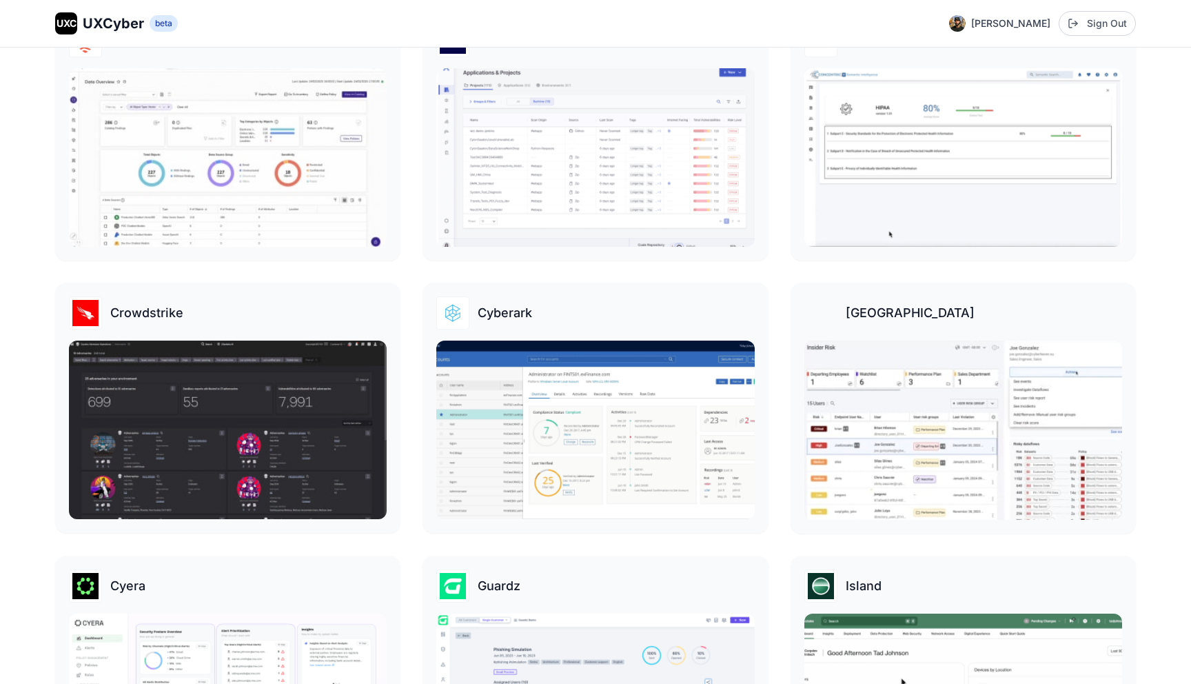
scroll to position [608, 0]
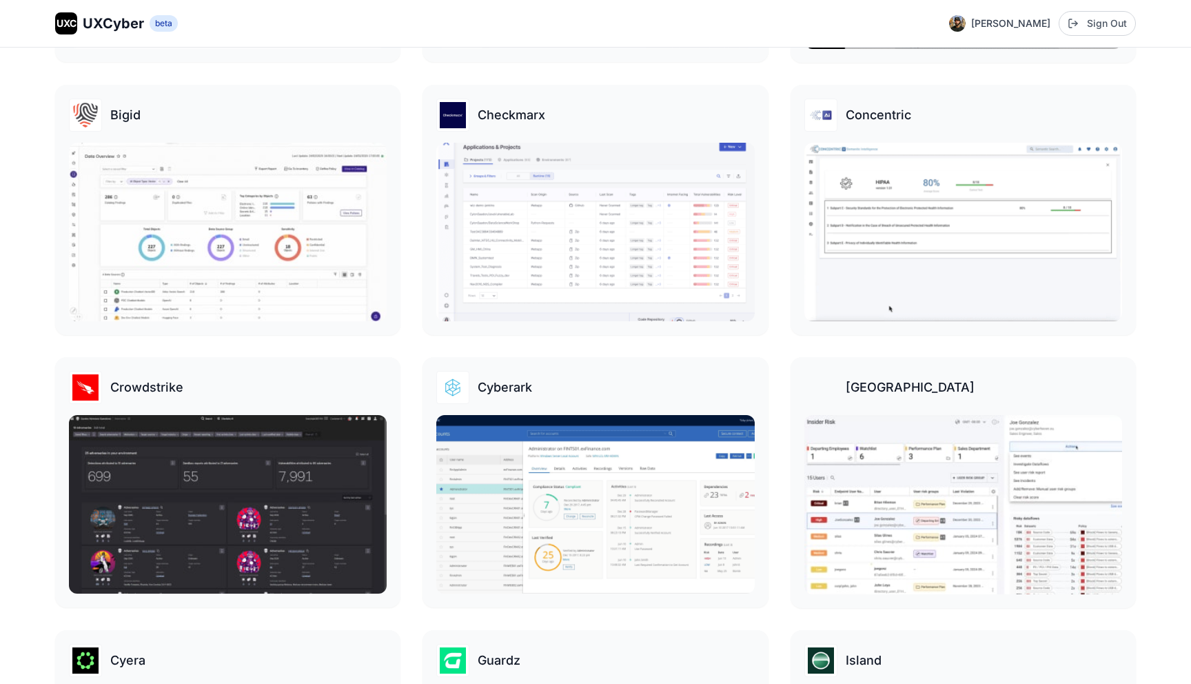
click at [289, 266] on img at bounding box center [228, 232] width 318 height 179
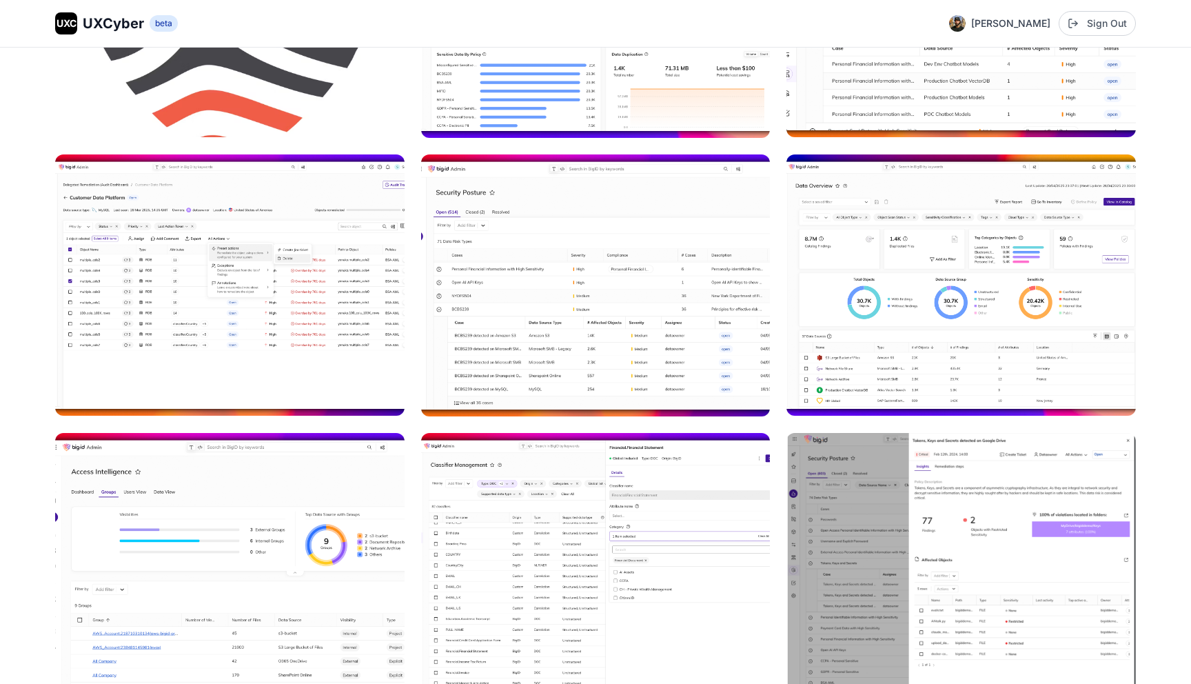
scroll to position [385, 0]
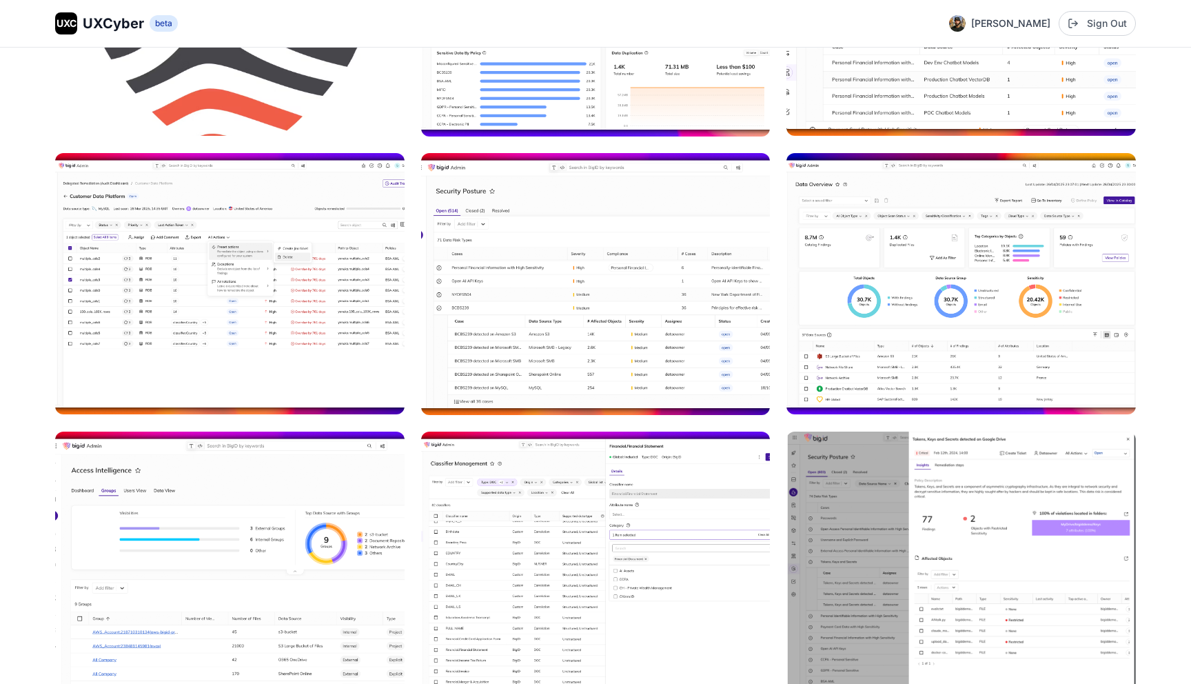
click at [289, 266] on img at bounding box center [230, 284] width 350 height 262
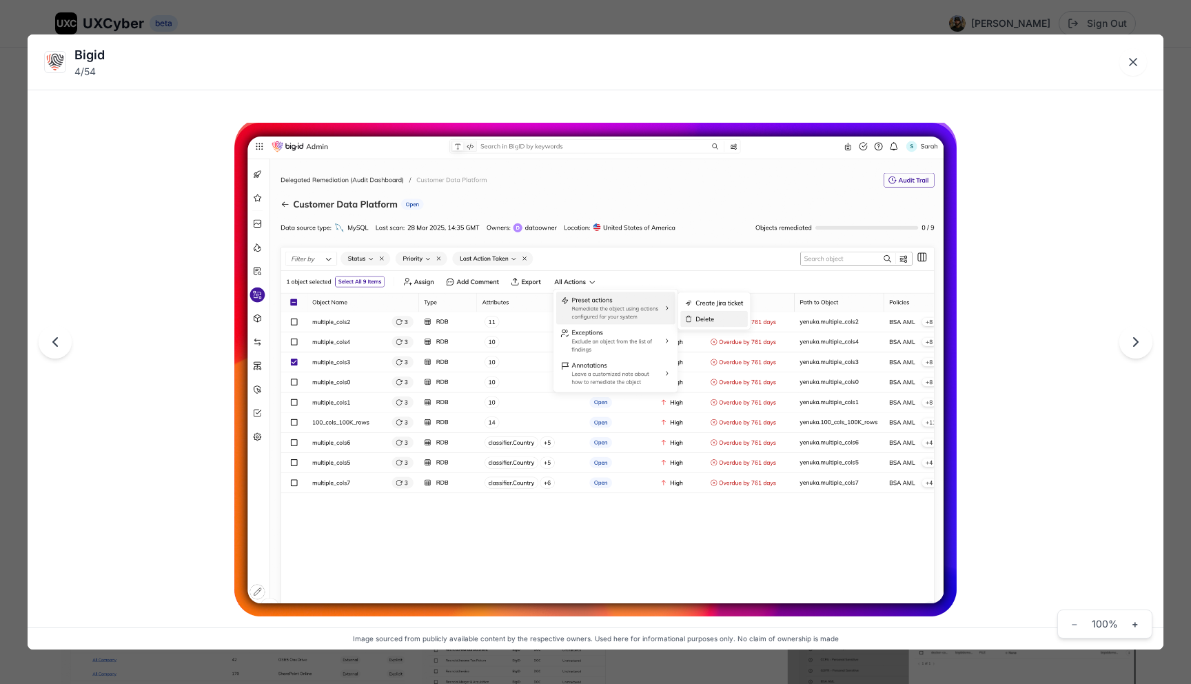
click at [18, 73] on div "Bigid 4 / 54 Image sourced from publicly available content by the respective ow…" at bounding box center [595, 342] width 1191 height 684
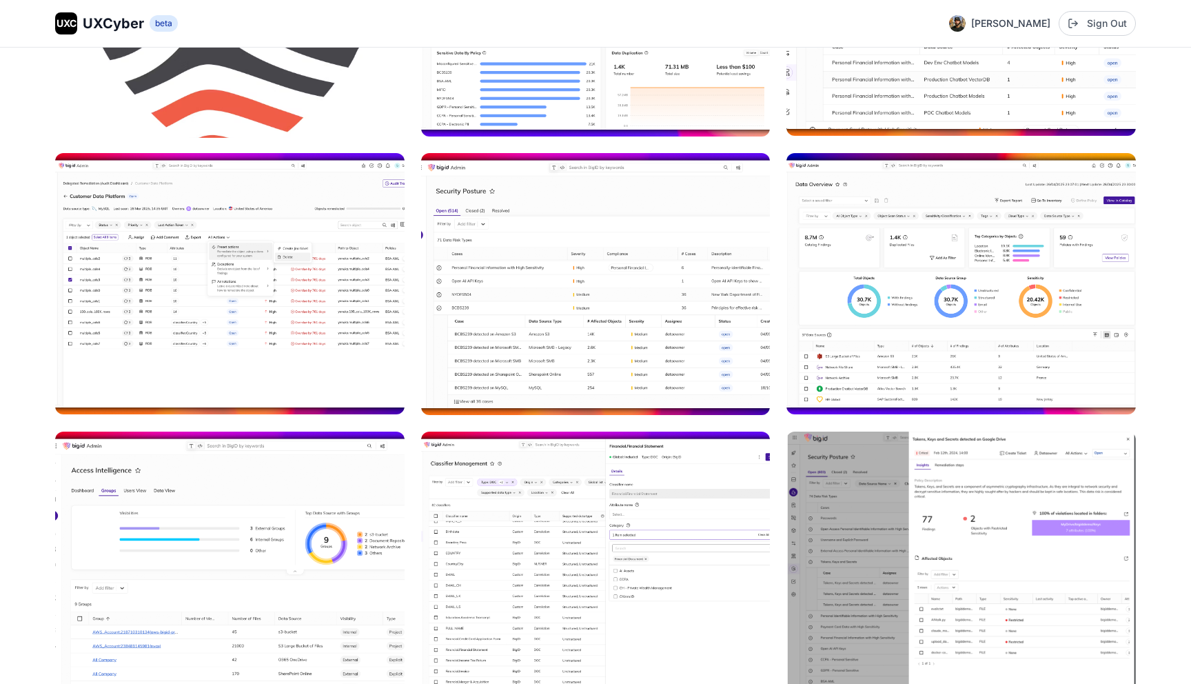
click at [63, 105] on img at bounding box center [229, 5] width 353 height 265
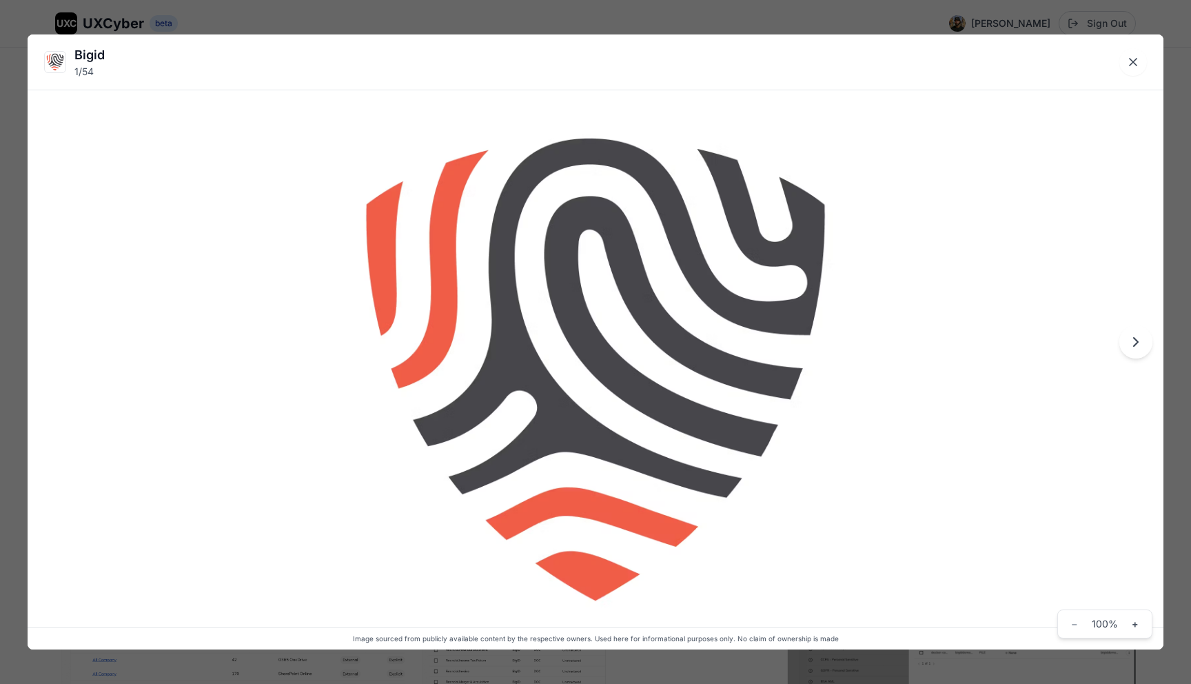
click at [14, 70] on div "Bigid 1 / 54 Image sourced from publicly available content by the respective ow…" at bounding box center [595, 342] width 1191 height 684
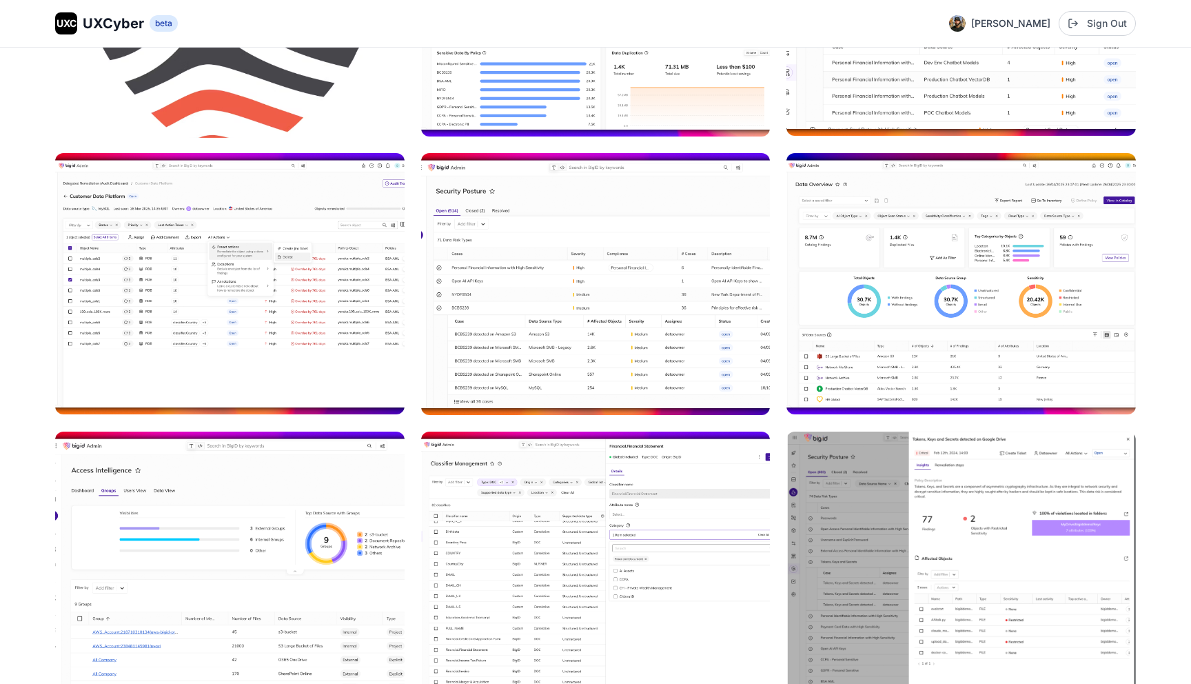
scroll to position [0, 0]
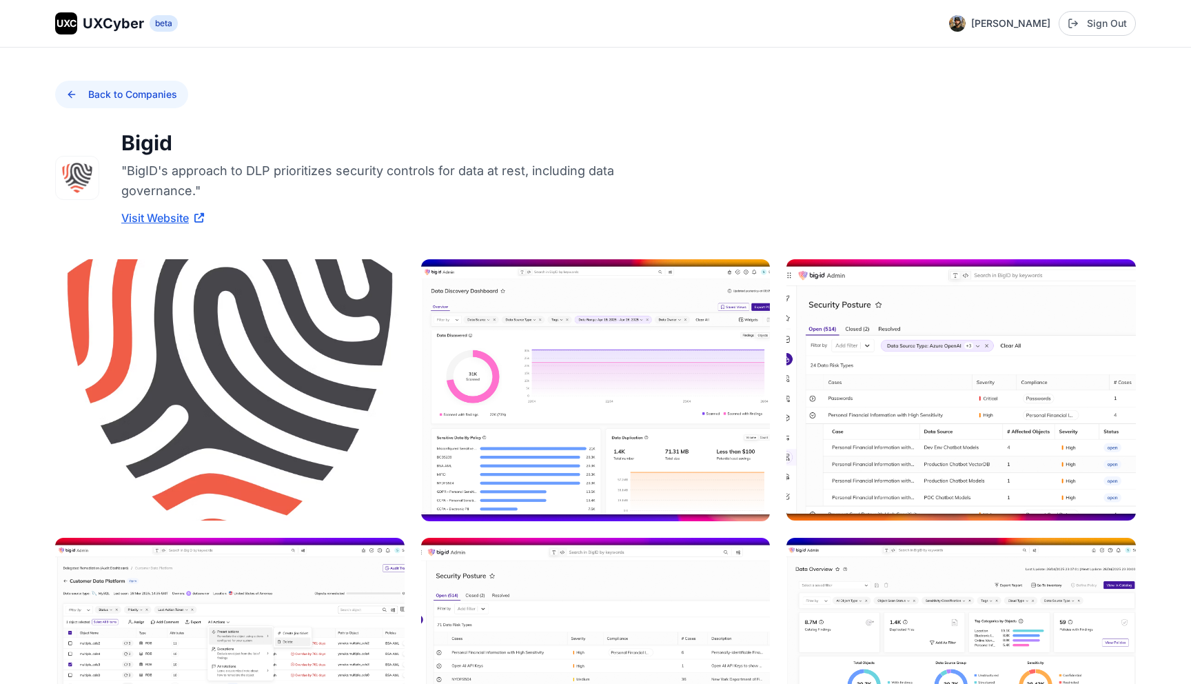
click at [77, 99] on button "Back to Companies" at bounding box center [121, 95] width 133 height 28
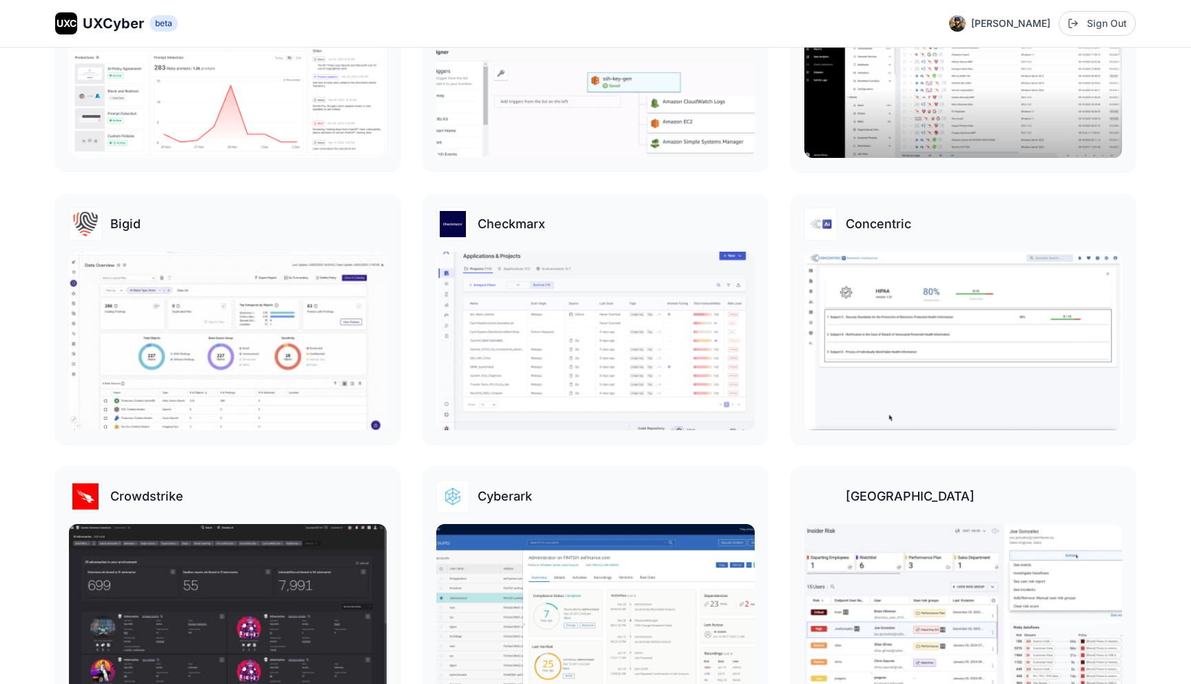
scroll to position [500, 0]
click at [492, 330] on img at bounding box center [595, 340] width 321 height 181
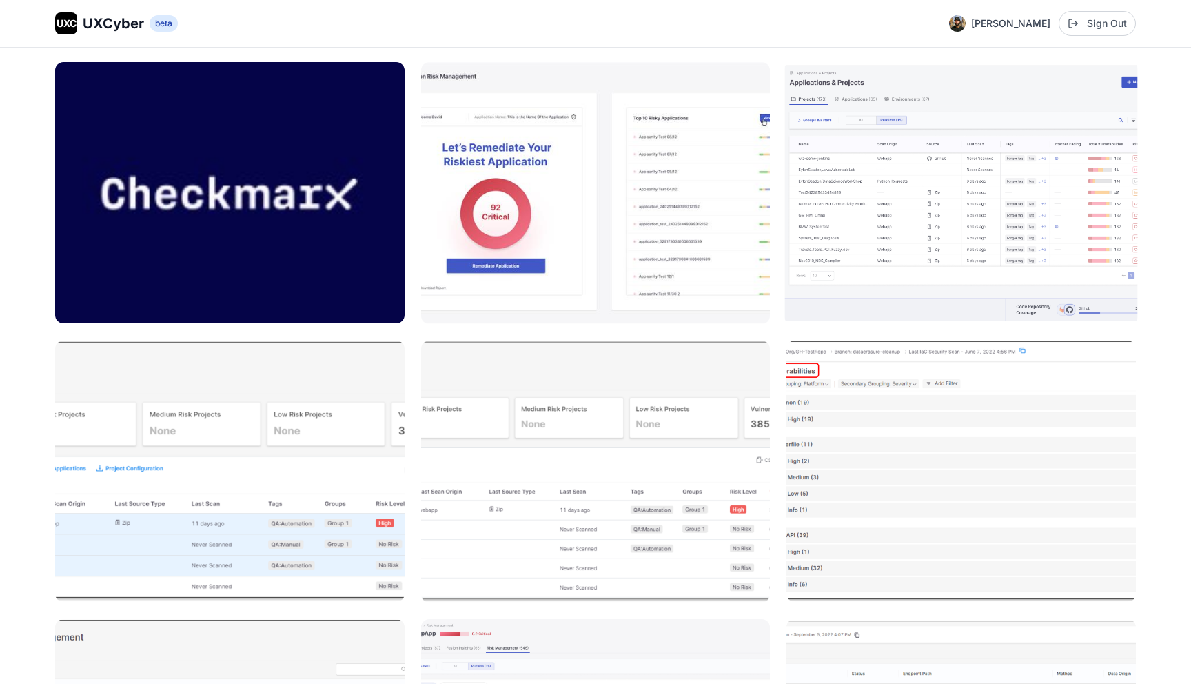
scroll to position [225, 0]
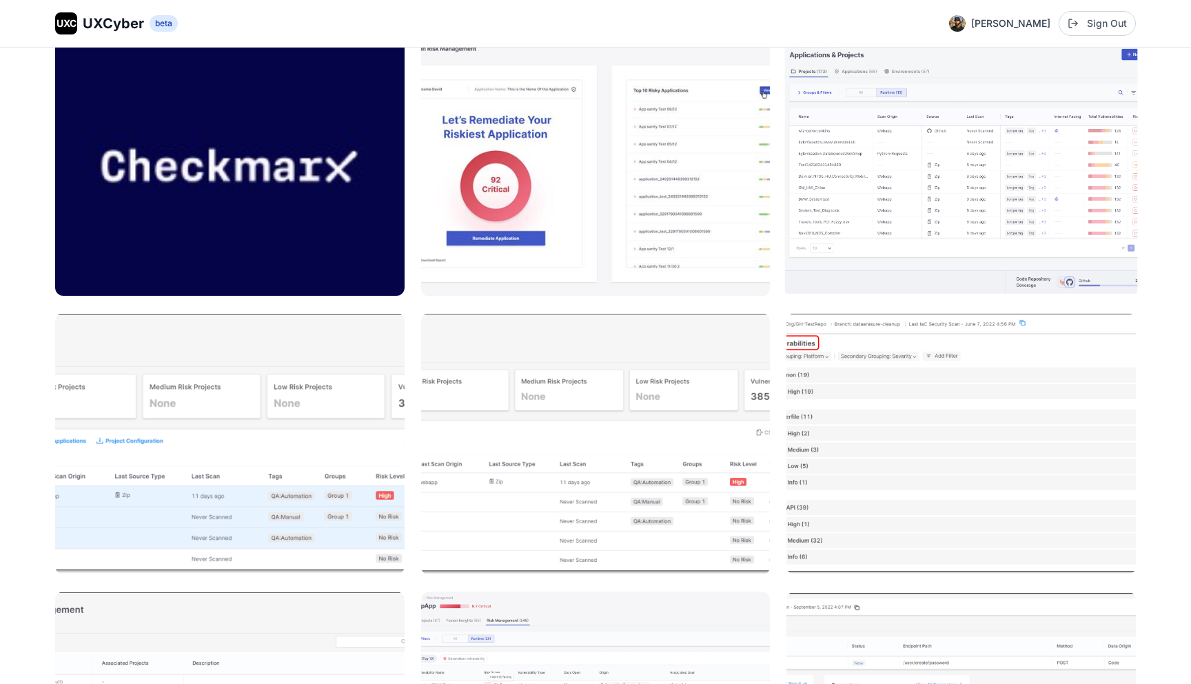
click at [931, 233] on img at bounding box center [961, 165] width 353 height 265
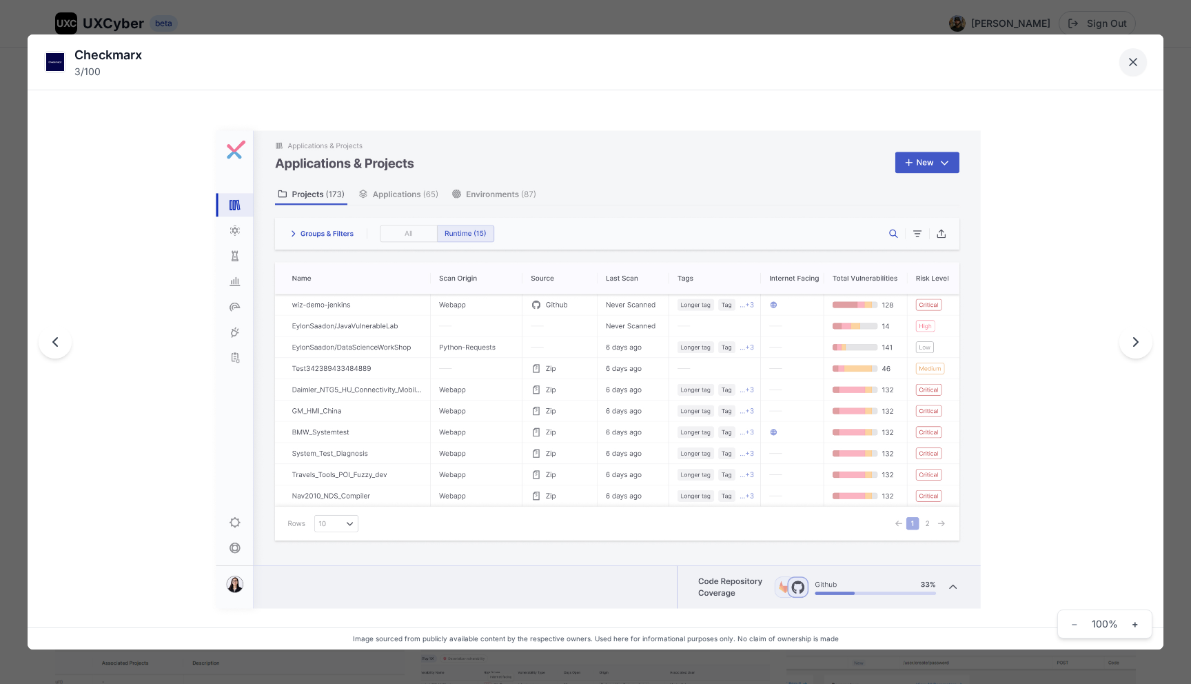
click at [1134, 69] on button "Close lightbox" at bounding box center [1134, 62] width 28 height 28
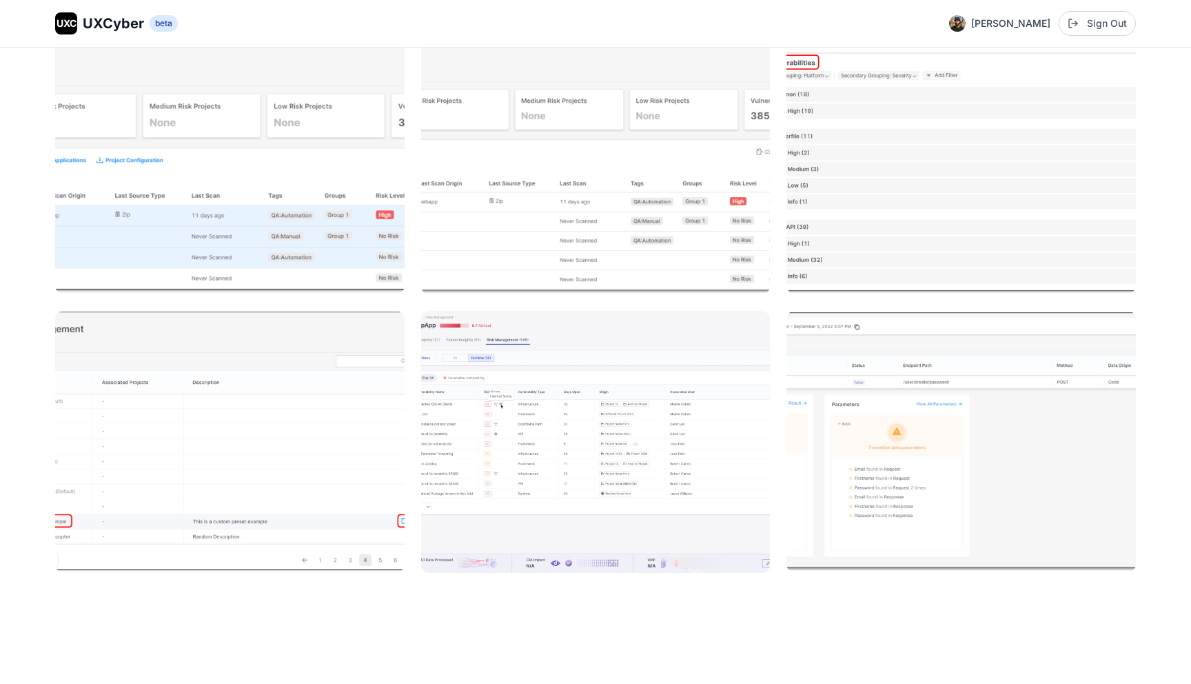
scroll to position [511, 0]
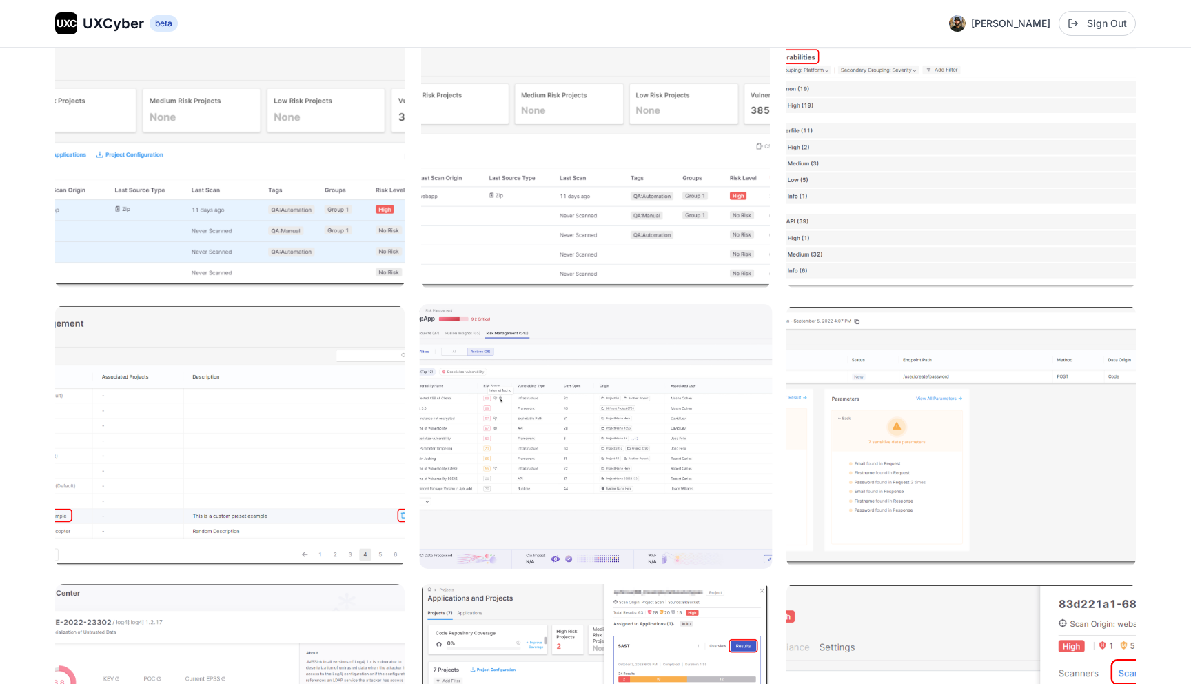
click at [601, 361] on img at bounding box center [595, 436] width 353 height 265
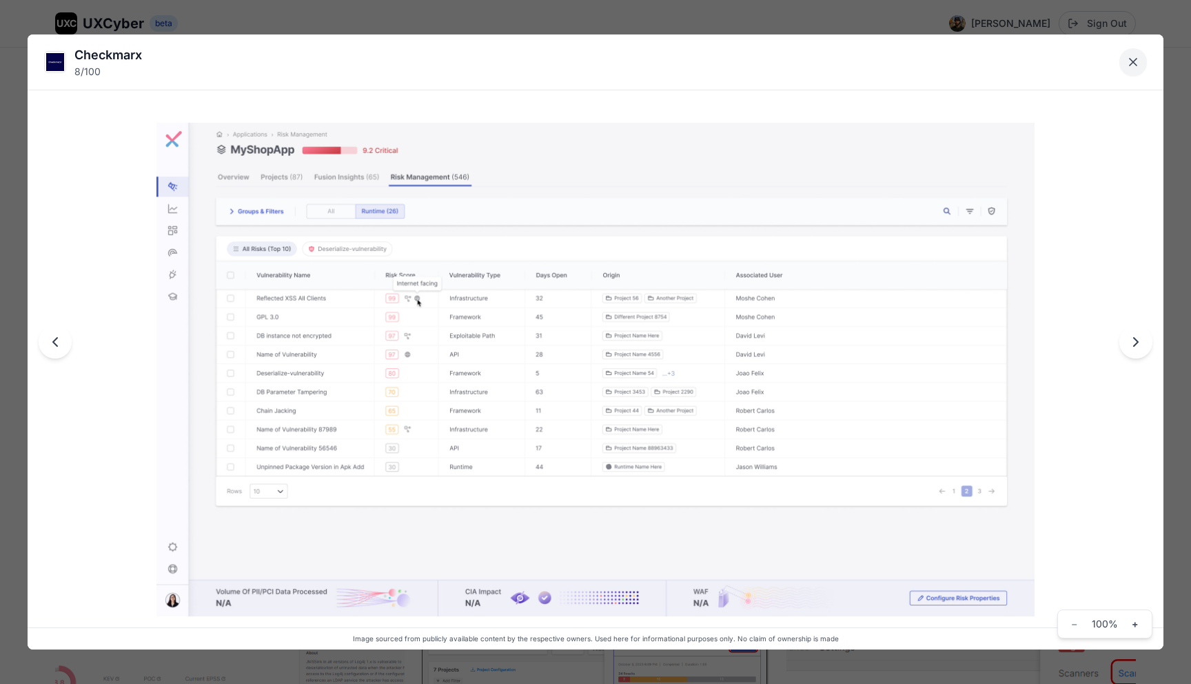
click at [1130, 55] on icon "Close lightbox" at bounding box center [1134, 62] width 14 height 14
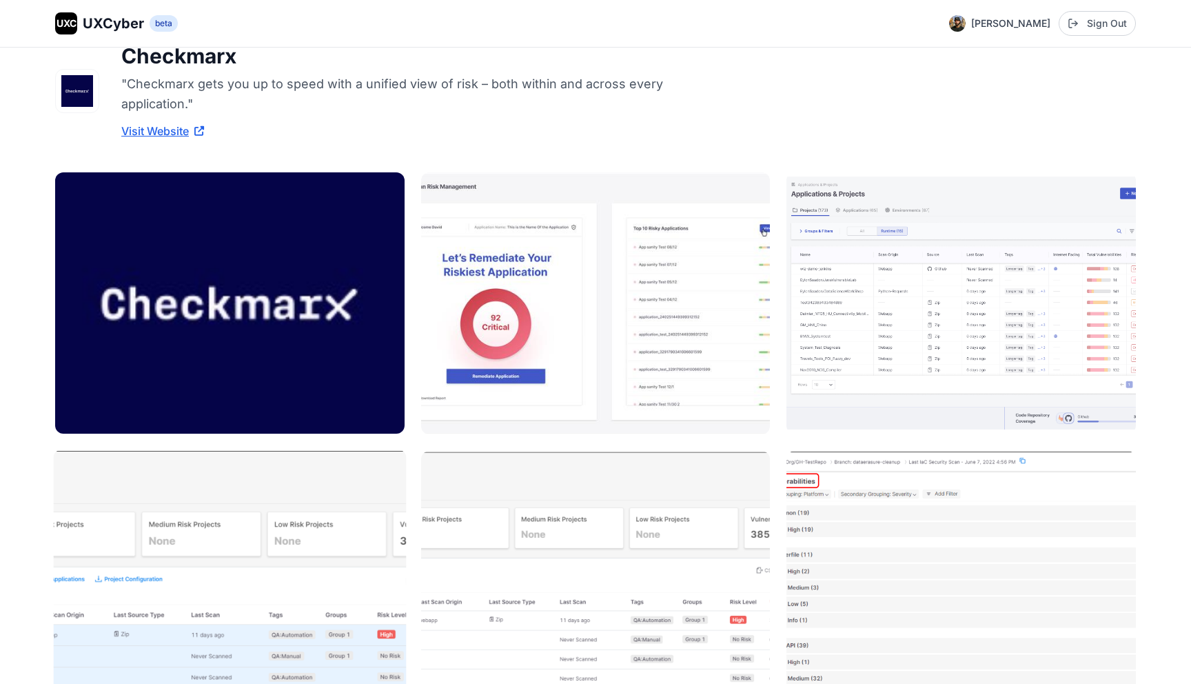
scroll to position [0, 0]
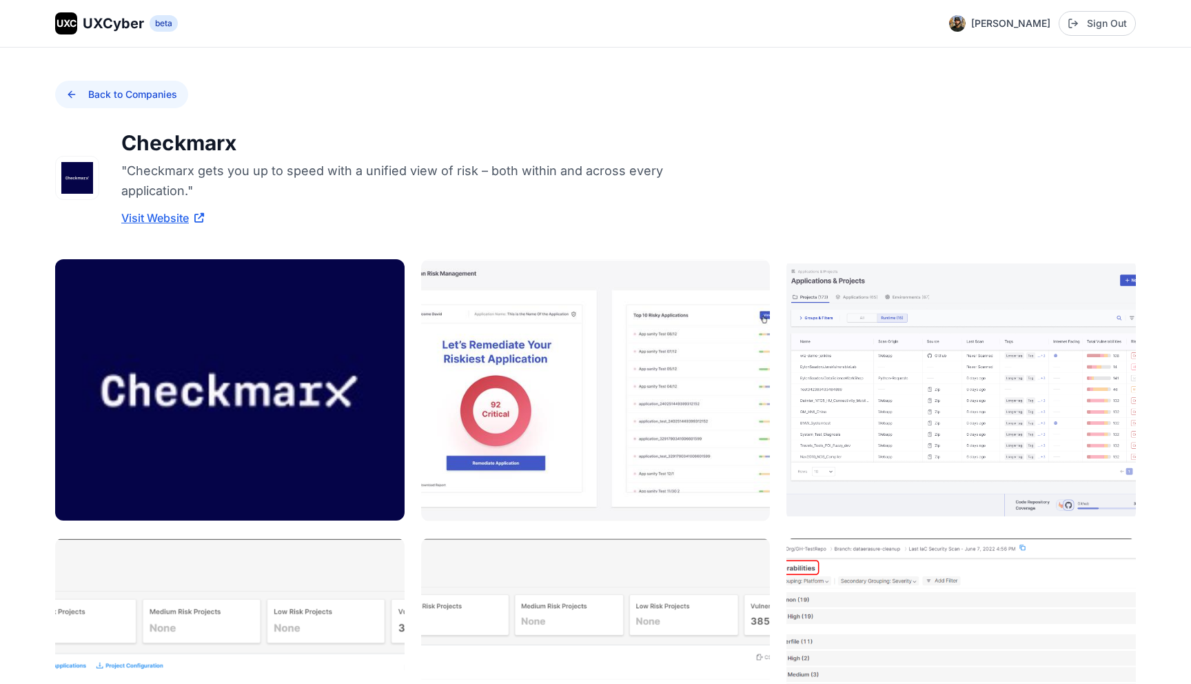
click at [93, 90] on button "Back to Companies" at bounding box center [121, 95] width 133 height 28
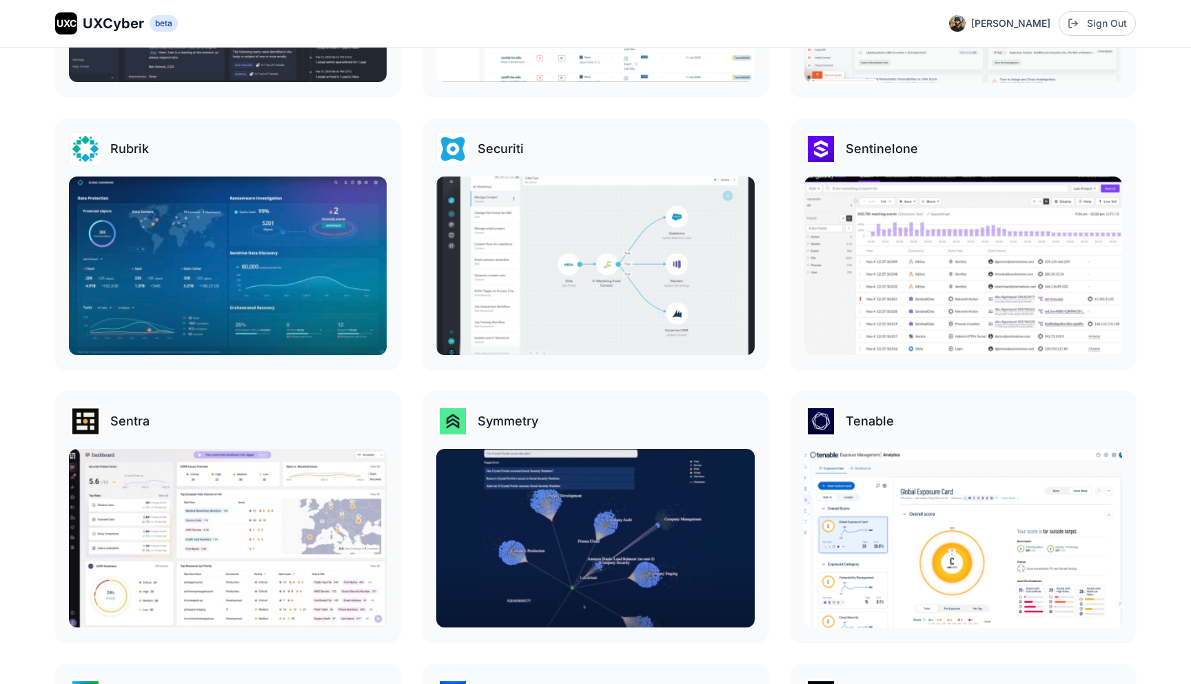
scroll to position [2240, 0]
